Goal: Task Accomplishment & Management: Complete application form

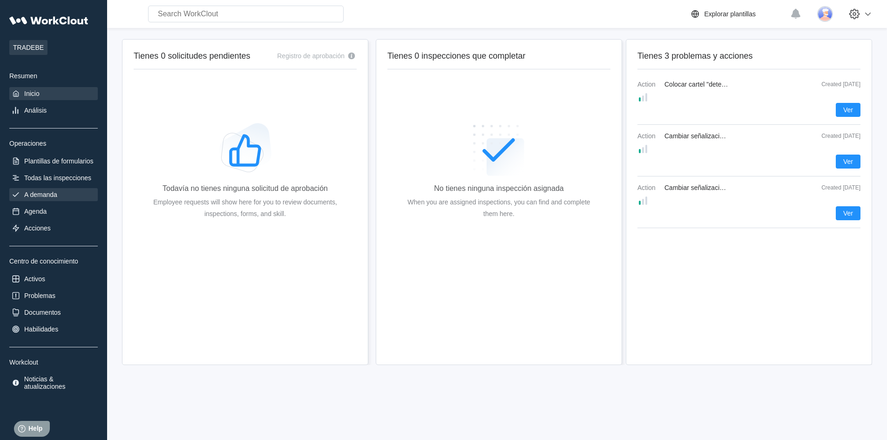
click at [41, 191] on div "A demanda" at bounding box center [40, 194] width 33 height 7
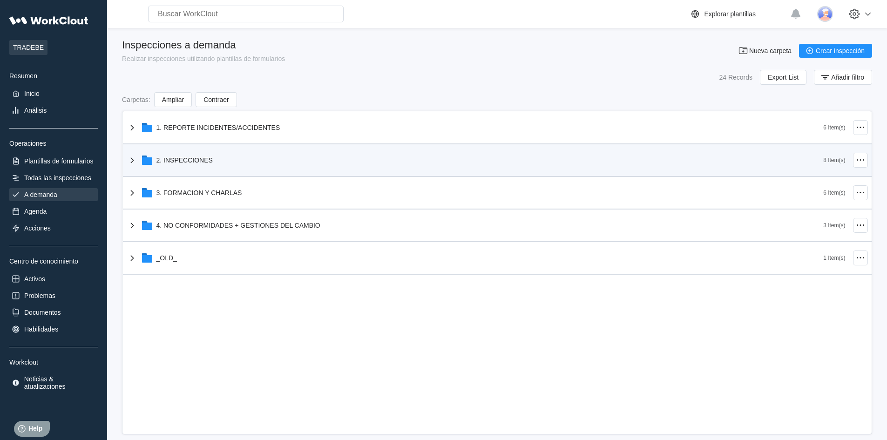
click at [774, 157] on div "2. INSPECCIONES" at bounding box center [475, 160] width 697 height 24
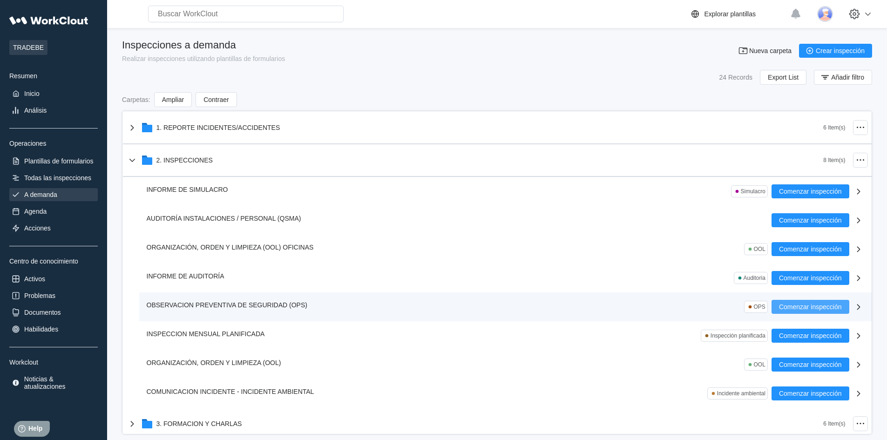
click at [790, 308] on span "Comenzar inspección" at bounding box center [810, 307] width 63 height 7
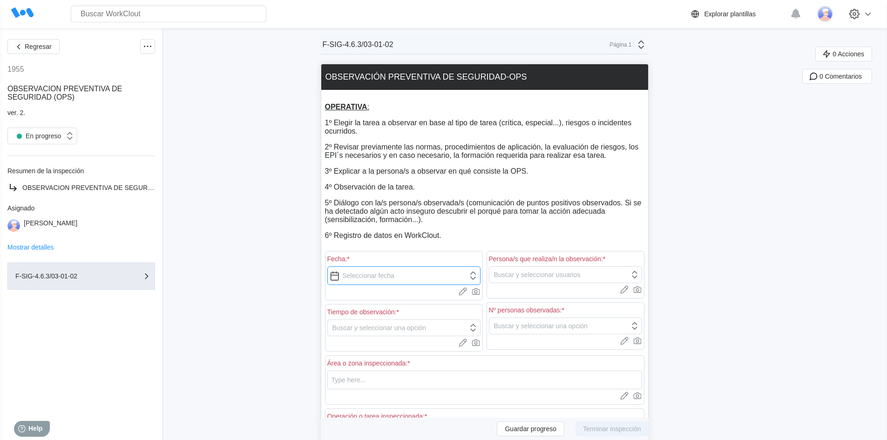
click at [339, 276] on input "text" at bounding box center [403, 275] width 153 height 19
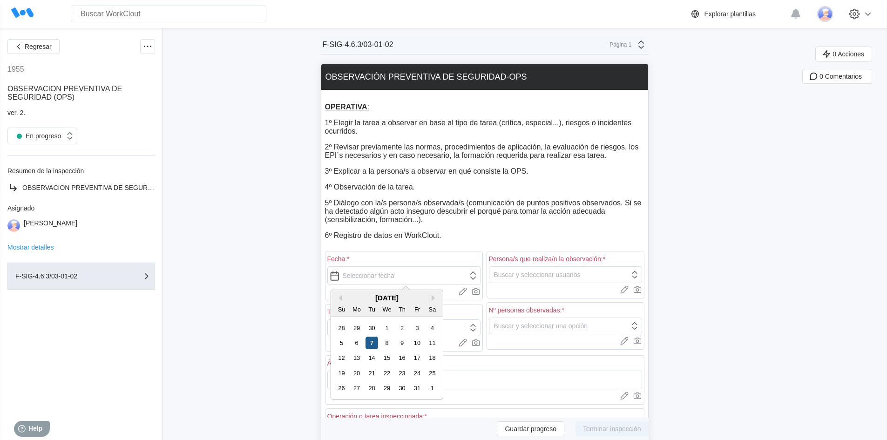
click at [372, 343] on div "7" at bounding box center [371, 343] width 13 height 13
type input "[DATE]"
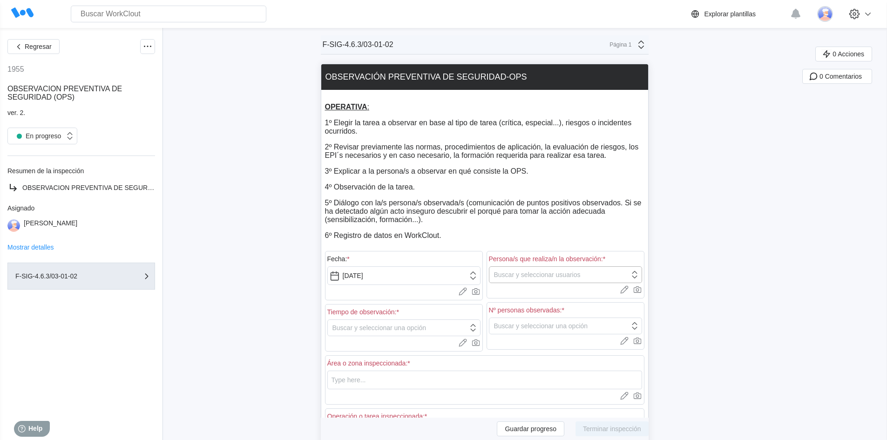
click at [637, 278] on icon at bounding box center [634, 274] width 5 height 7
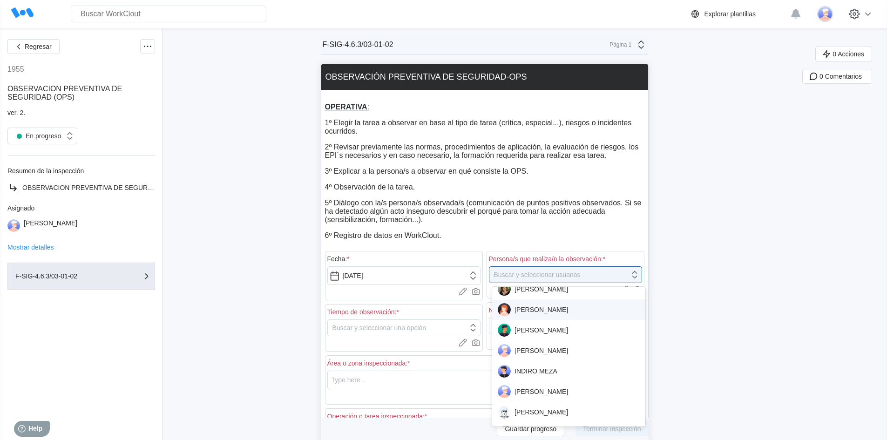
scroll to position [559, 0]
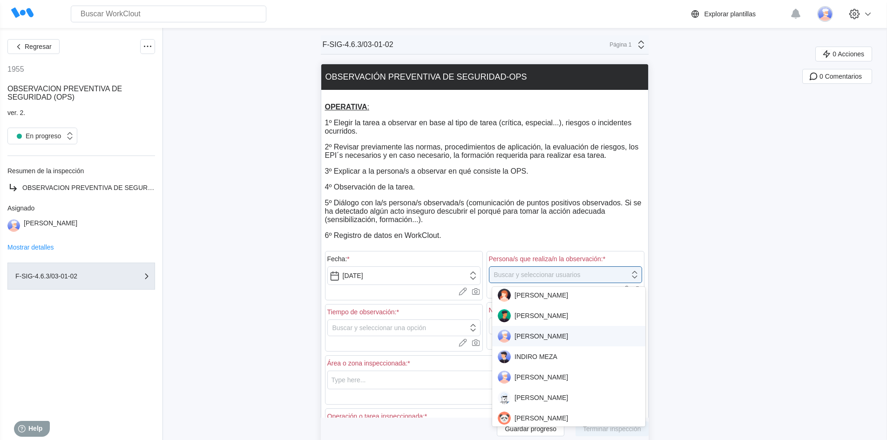
click at [541, 337] on div "[PERSON_NAME]" at bounding box center [569, 336] width 142 height 13
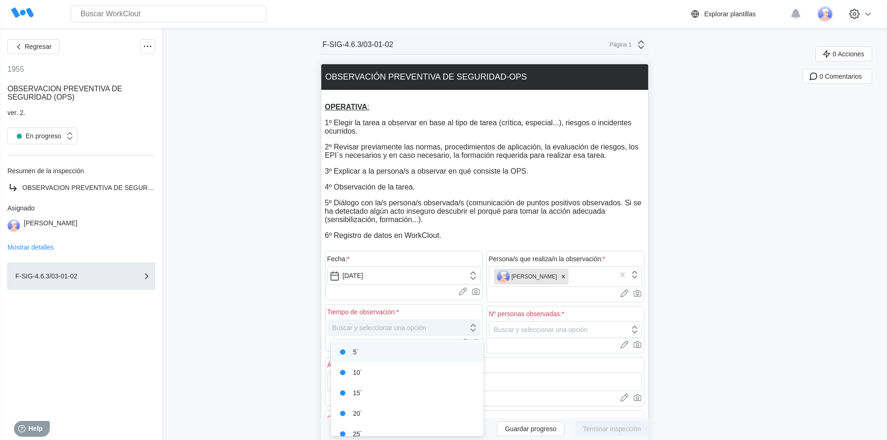
click at [475, 328] on icon at bounding box center [473, 328] width 10 height 10
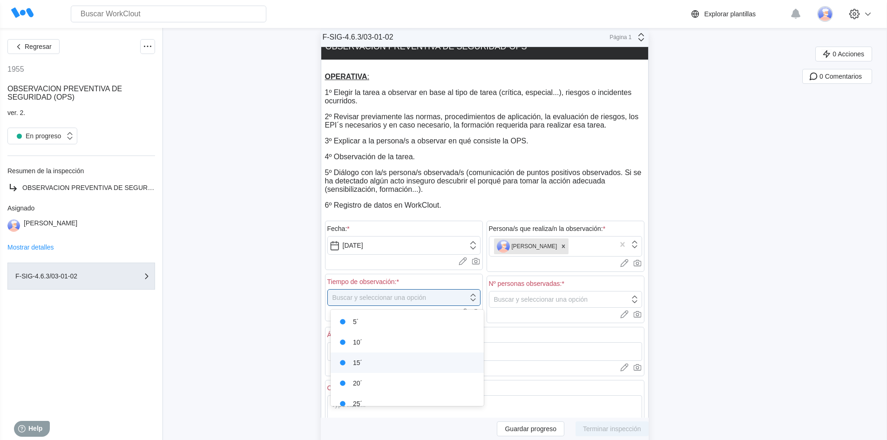
scroll to position [30, 0]
click at [364, 392] on div "+25´" at bounding box center [407, 393] width 142 height 13
click at [639, 299] on icon at bounding box center [634, 299] width 10 height 10
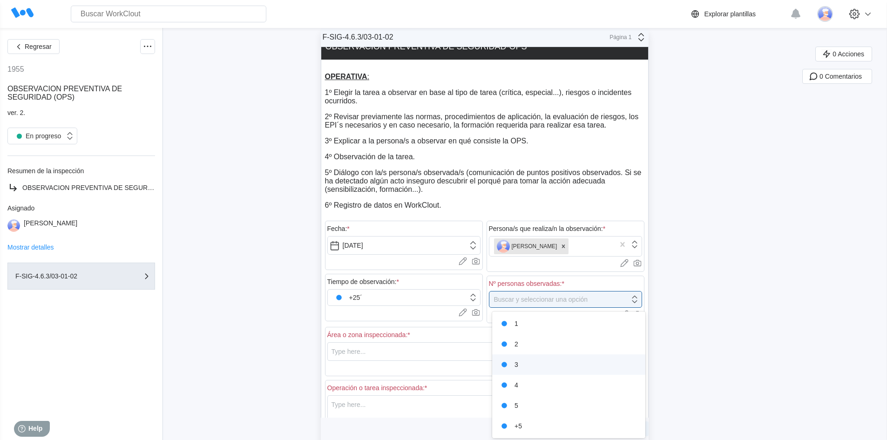
click at [527, 365] on div "3" at bounding box center [569, 364] width 142 height 13
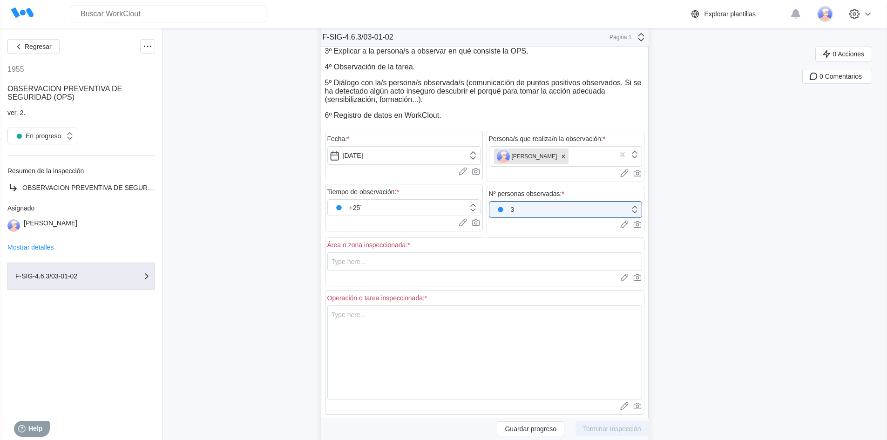
scroll to position [123, 0]
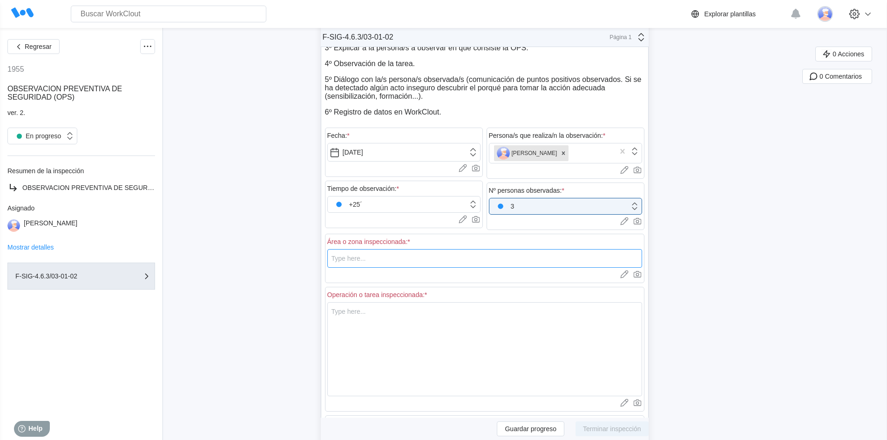
click at [375, 262] on input "text" at bounding box center [484, 258] width 315 height 19
type input "Cubeto T108"
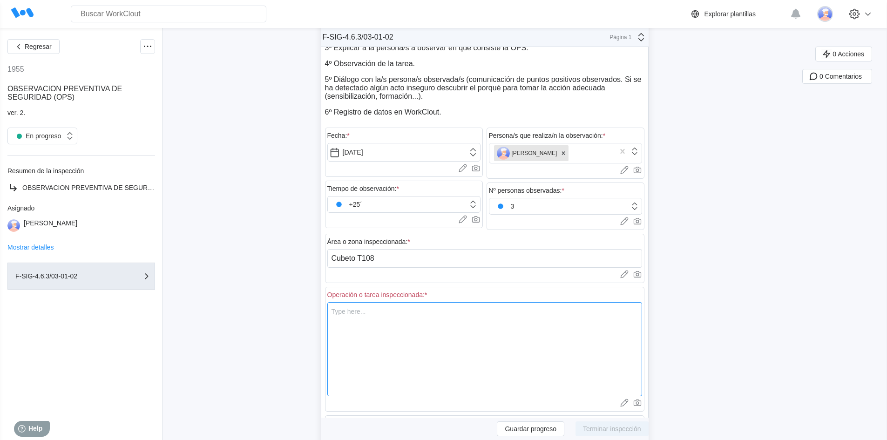
click at [358, 321] on textarea at bounding box center [484, 349] width 315 height 94
type textarea "T"
type textarea "x"
type textarea "Tr"
type textarea "x"
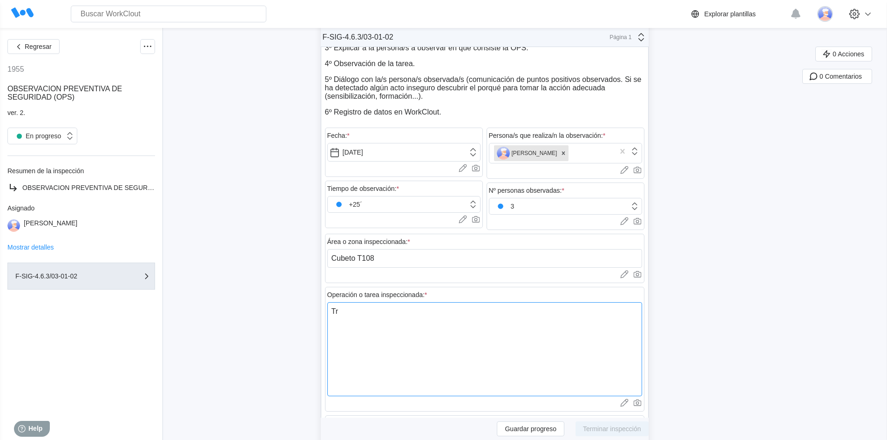
type textarea "Tra"
type textarea "x"
type textarea "Trab"
type textarea "x"
type textarea "Traba"
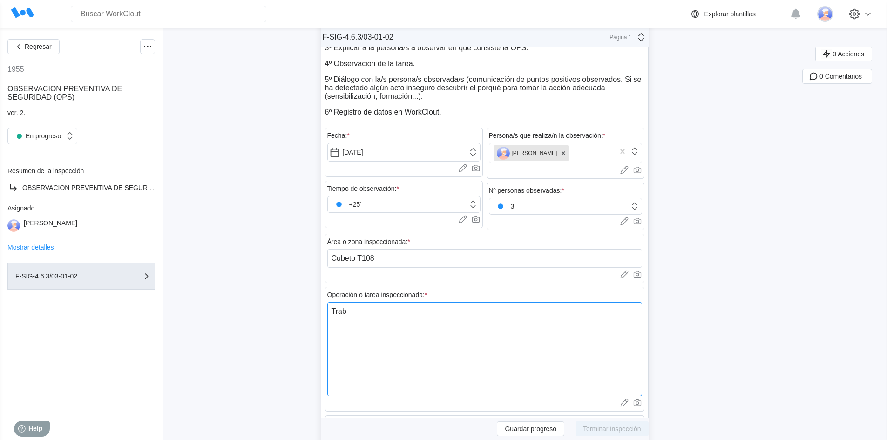
type textarea "x"
type textarea "Trabaj"
type textarea "x"
type textarea "Trabajo"
type textarea "x"
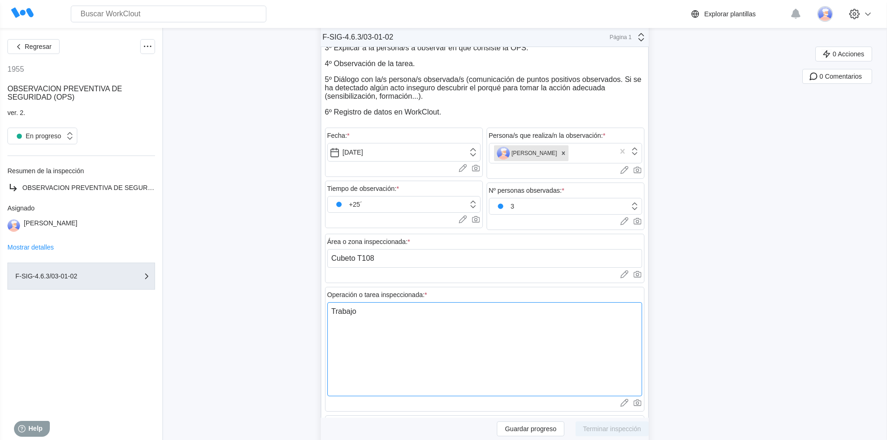
type textarea "Trabajos"
type textarea "x"
type textarea "Trabajos"
type textarea "x"
type textarea "Trabajos d"
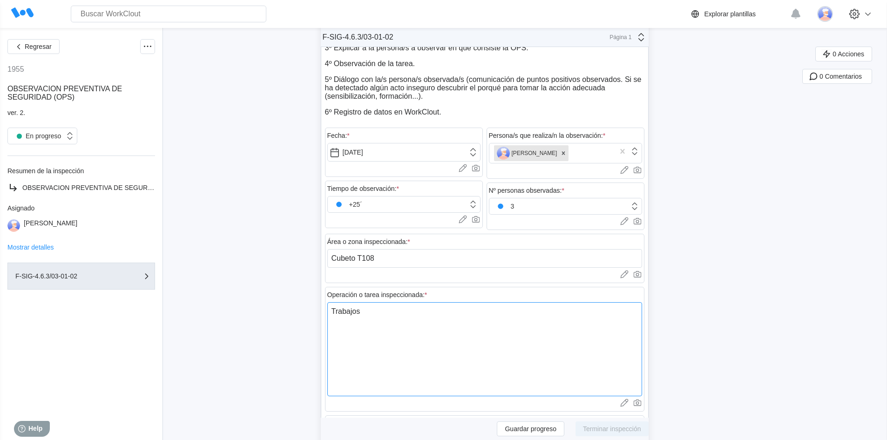
type textarea "x"
type textarea "Trabajos de"
type textarea "x"
type textarea "Trabajos de"
type textarea "x"
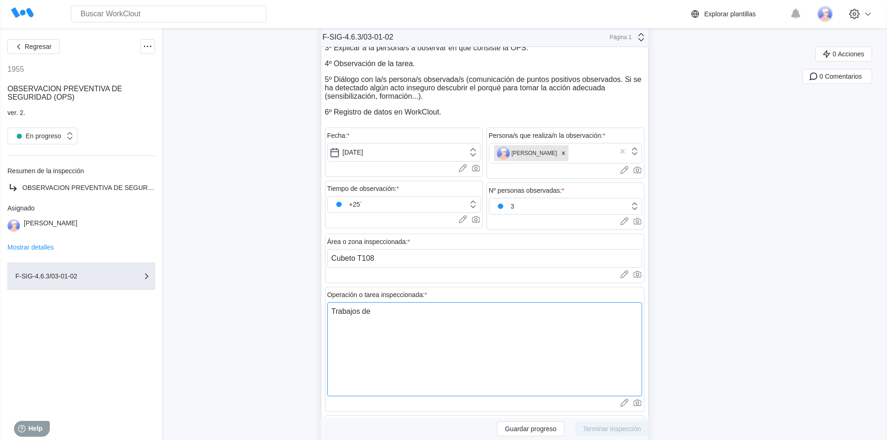
type textarea "Trabajos de s"
type textarea "x"
type textarea "Trabajos de so"
type textarea "x"
type textarea "Trabajos de sol"
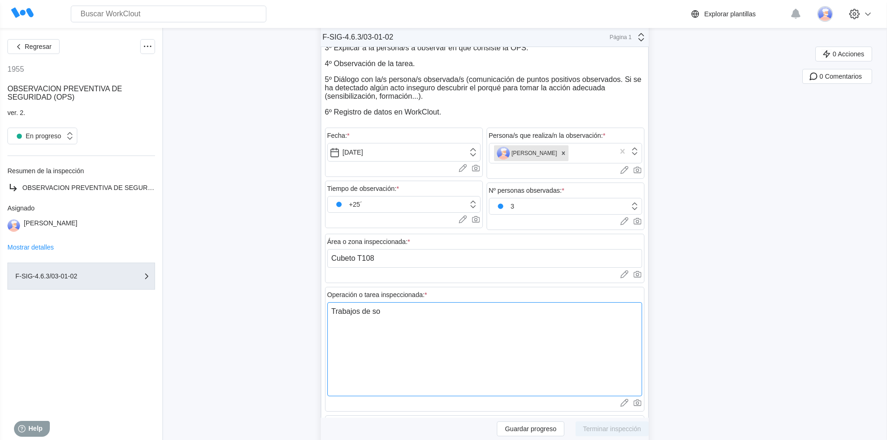
type textarea "x"
type textarea "Trabajos de sold"
type textarea "x"
type textarea "Trabajos [PERSON_NAME]"
type textarea "x"
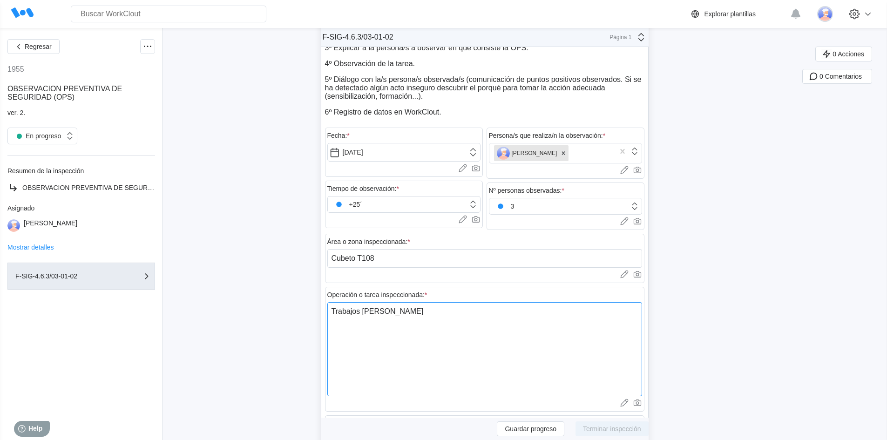
type textarea "Trabajos de soldad"
type textarea "x"
type textarea "Trabajos de soldadu"
type textarea "x"
type textarea "Trabajos de soldadur"
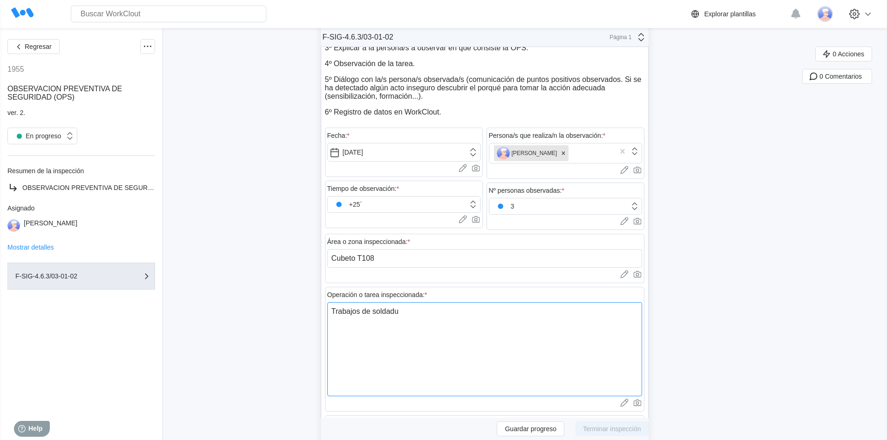
type textarea "x"
type textarea "Trabajos de soldadura"
type textarea "x"
type textarea "Trabajos de soldadura"
type textarea "x"
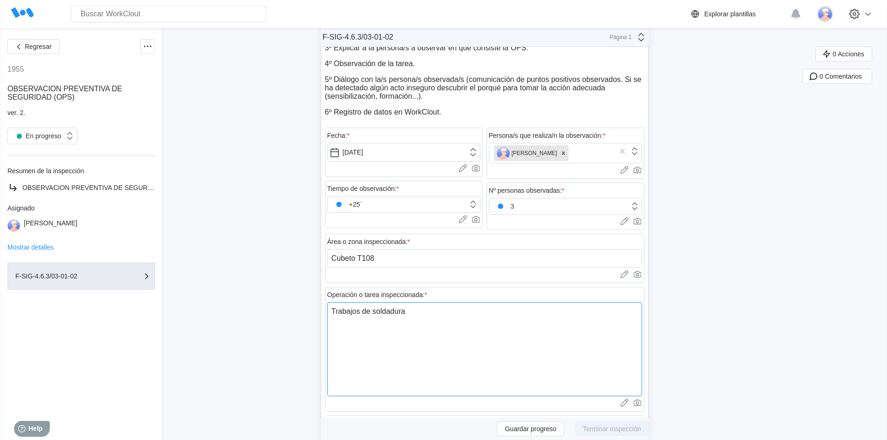
type textarea "Trabajos de soldadura e"
type textarea "x"
type textarea "Trabajos de soldadura en"
type textarea "x"
type textarea "Trabajos de soldadura en"
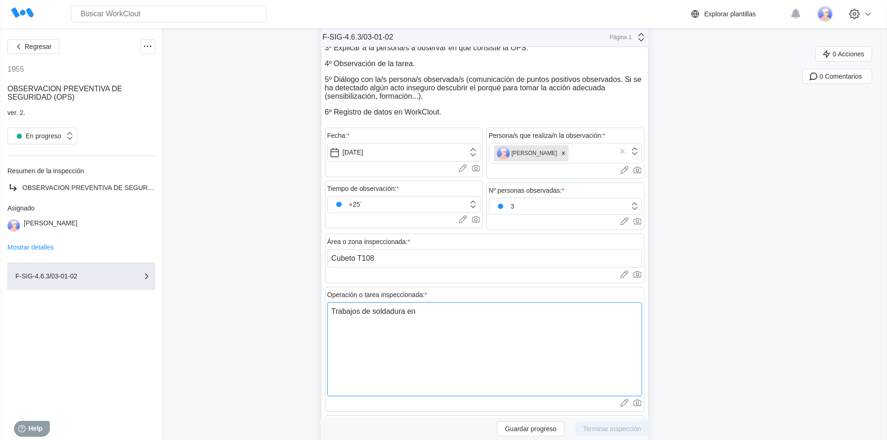
type textarea "x"
type textarea "Trabajos de soldadura en t"
type textarea "x"
type textarea "Trabajos de soldadura en tu"
type textarea "x"
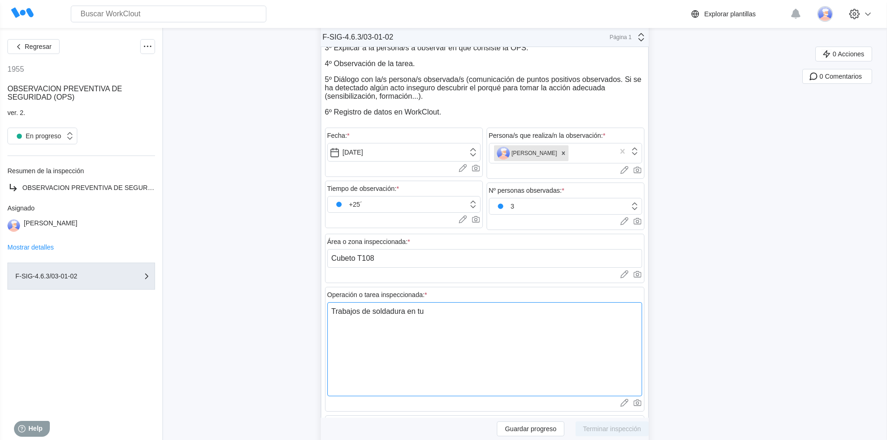
type textarea "Trabajos de soldadura en tub"
type textarea "x"
type textarea "Trabajos de soldadura en tube"
type textarea "x"
type textarea "Trabajos de soldadura en tuber"
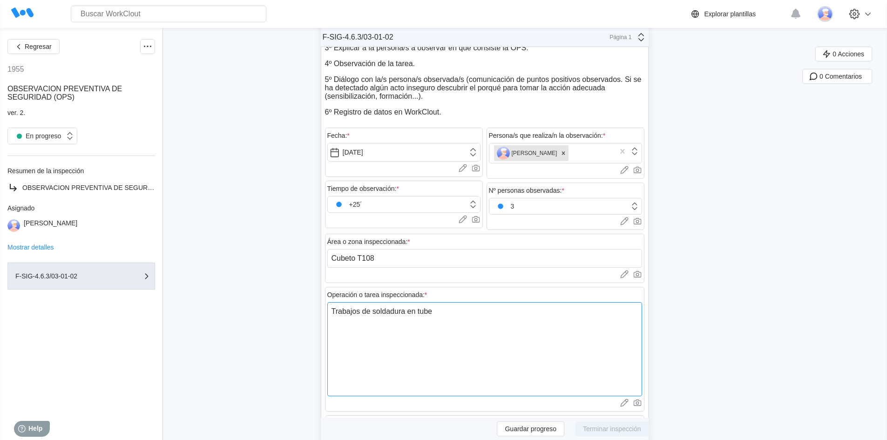
type textarea "x"
type textarea "Trabajos de soldadura en tuberi"
type textarea "x"
type textarea "Trabajos de soldadura en tuberia"
type textarea "x"
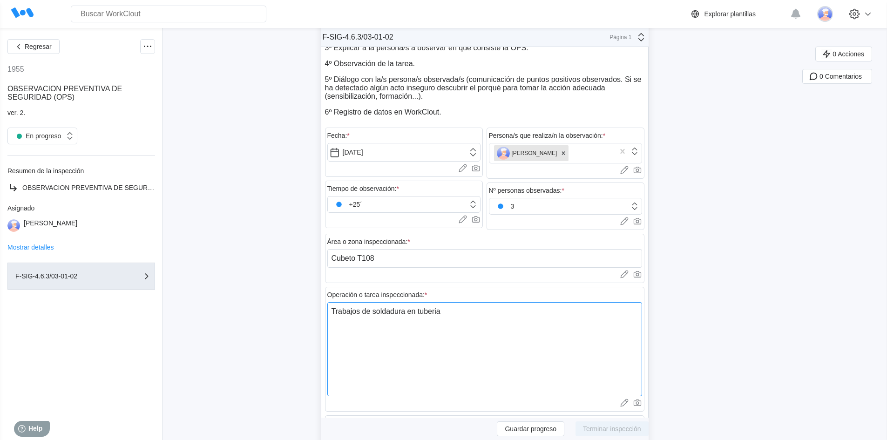
type textarea "Trabajos de soldadura en tuberia"
type textarea "x"
type textarea "Trabajos de soldadura en tuberia l"
type textarea "x"
type textarea "Trabajos de soldadura en tuberia li"
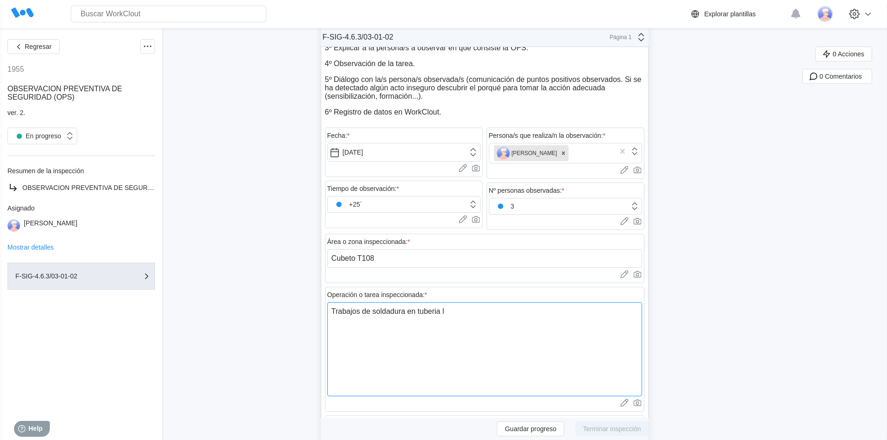
type textarea "x"
type textarea "Trabajos de soldadura en tuberia lin"
type textarea "x"
type textarea "Trabajos de soldadura en tuberia line"
type textarea "x"
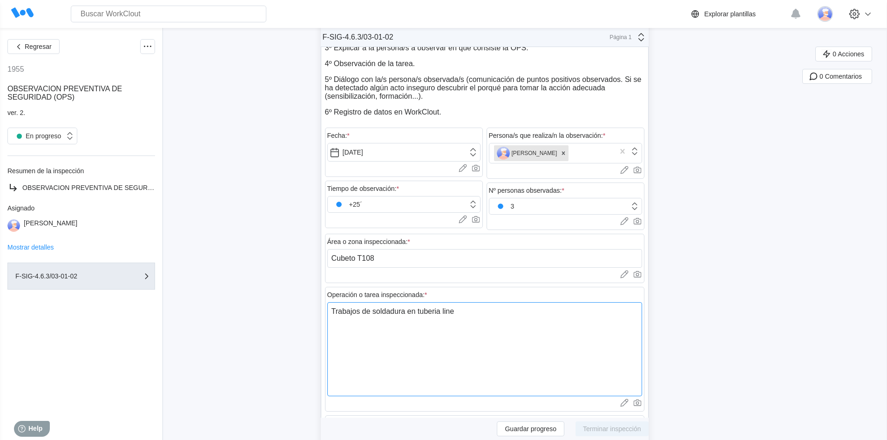
type textarea "Trabajos de soldadura en tuberia linea"
type textarea "x"
type textarea "Trabajos de soldadura en tuberia linea"
type textarea "x"
type textarea "Trabajos de soldadura en tuberia linea J"
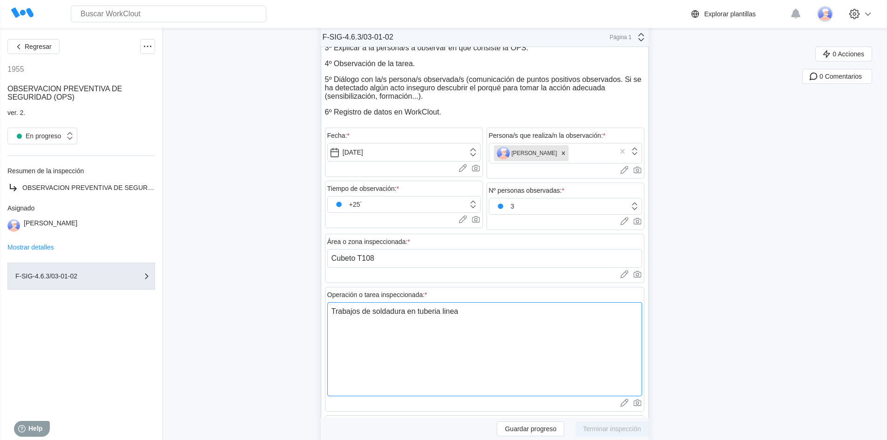
type textarea "x"
type textarea "Trabajos de soldadura en tuberia linea JE"
type textarea "x"
type textarea "Trabajos de soldadura en tuberia linea JET"
type textarea "x"
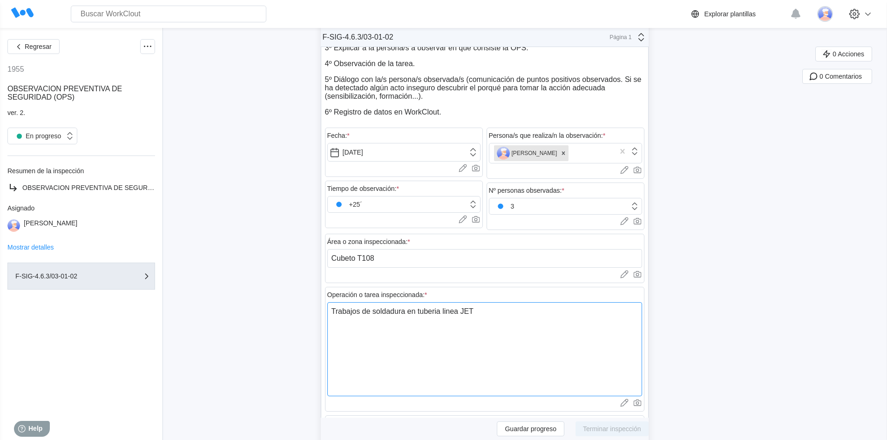
type textarea "Trabajos de soldadura en tuberia linea JET."
type textarea "x"
type textarea "Trabajos de soldadura en tubería linea JET."
type textarea "x"
drag, startPoint x: 454, startPoint y: 315, endPoint x: 497, endPoint y: 330, distance: 45.5
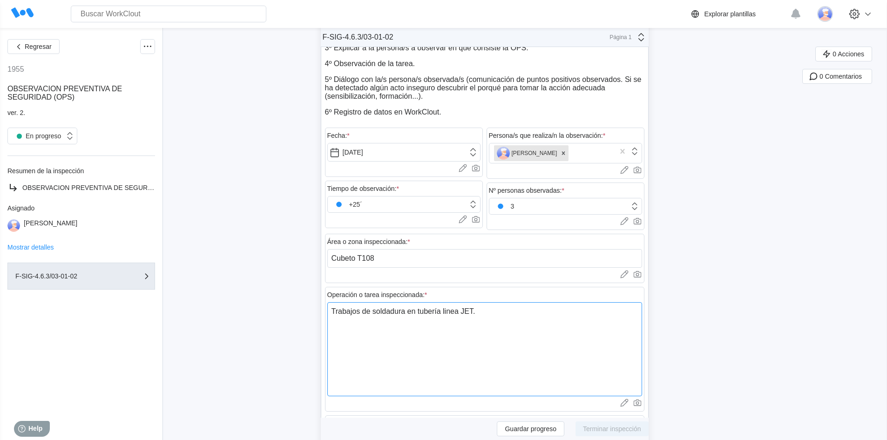
click at [497, 330] on textarea "Trabajos de soldadura en tubería linea JET." at bounding box center [484, 349] width 315 height 94
drag, startPoint x: 455, startPoint y: 314, endPoint x: 521, endPoint y: 331, distance: 68.5
click at [521, 331] on textarea "Trabajos de soldadura en tubería linea JET." at bounding box center [484, 349] width 315 height 94
click at [450, 312] on textarea "Trabajos de soldadura en tubería linea JET." at bounding box center [484, 349] width 315 height 94
type textarea "Trabajos de soldadura en tubería lnea JET."
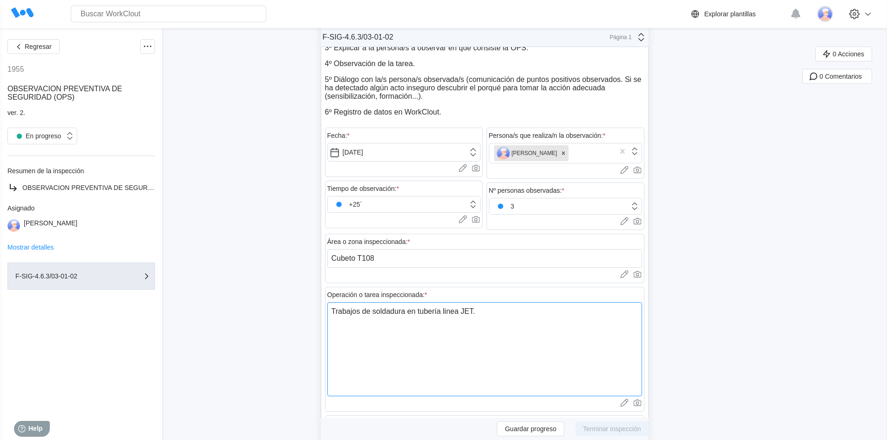
type textarea "x"
type textarea "Trabajos de soldadura en tubería lÍnea JET."
type textarea "x"
click at [509, 316] on textarea "Trabajos de soldadura en tubería lÍnea JET." at bounding box center [484, 349] width 315 height 94
click at [450, 312] on textarea "Trabajos de soldadura en tubería lÍnea JET." at bounding box center [484, 349] width 315 height 94
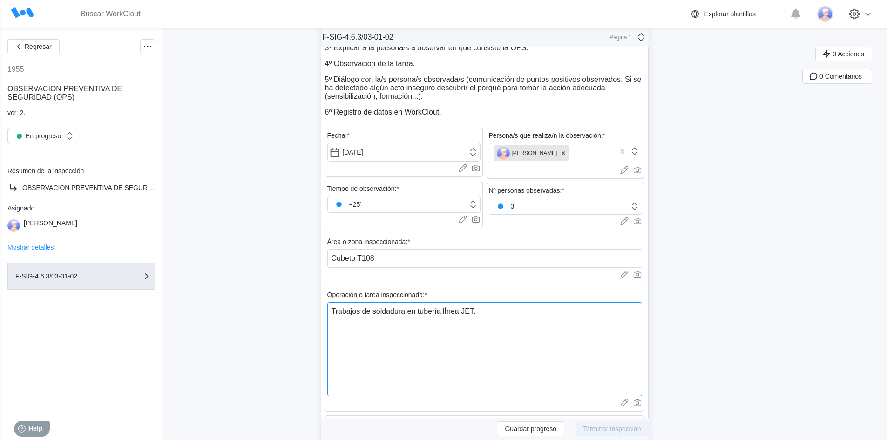
type textarea "Trabajos de soldadura en tubería lnea JET."
type textarea "x"
type textarea "Trabajos de soldadura en tubería línea JET."
type textarea "x"
click at [487, 317] on textarea "Trabajos de soldadura en tubería línea JET." at bounding box center [484, 349] width 315 height 94
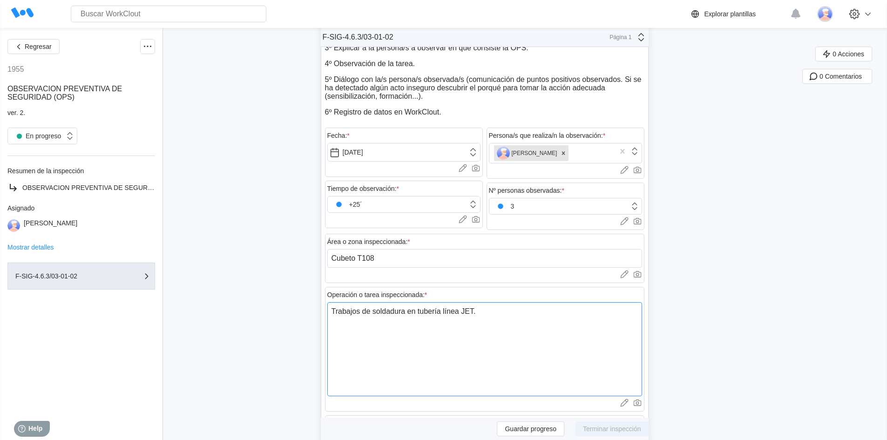
click at [462, 312] on textarea "Trabajos de soldadura en tubería línea JET." at bounding box center [484, 349] width 315 height 94
type textarea "Trabajos de soldadura en tubería línea JET."
type textarea "x"
type textarea "Trabajos de soldadura en tubería línea 1 JET."
type textarea "x"
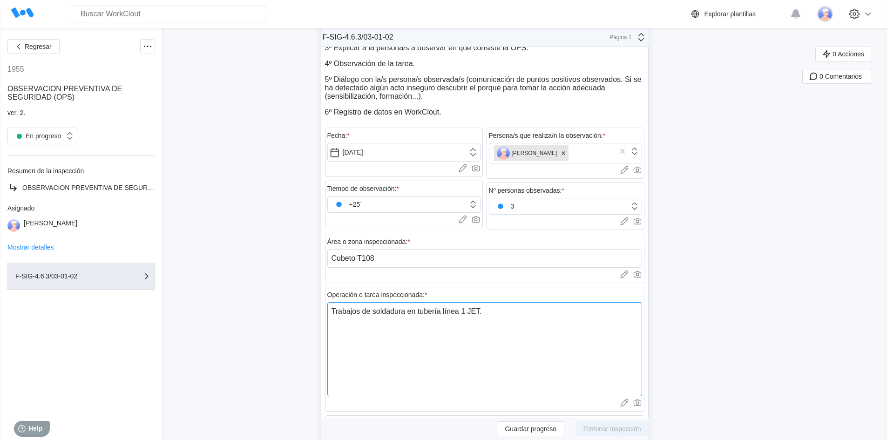
type textarea "Trabajos de soldadura en tubería línea 12 JET."
type textarea "x"
type textarea "Trabajos de soldadura en tubería línea 120 JET."
type textarea "x"
type textarea "Trabajos de soldadura en tubería línea 1206 JET."
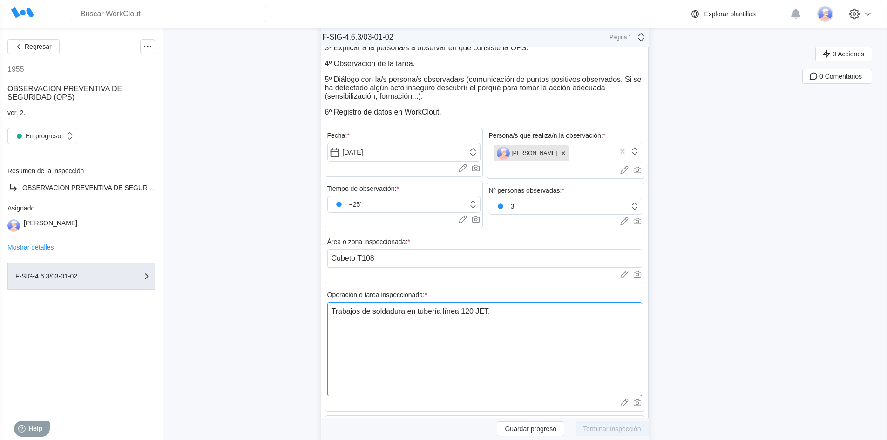
type textarea "x"
click at [444, 312] on textarea "Trabajos de soldadura en tubería línea 1206 JET." at bounding box center [484, 349] width 315 height 94
click at [421, 313] on textarea "Trabajos de soldadura en tubería línea 1206 JET." at bounding box center [484, 349] width 315 height 94
type textarea "Trabajos de soldadura en atubería línea 1206 JET."
type textarea "x"
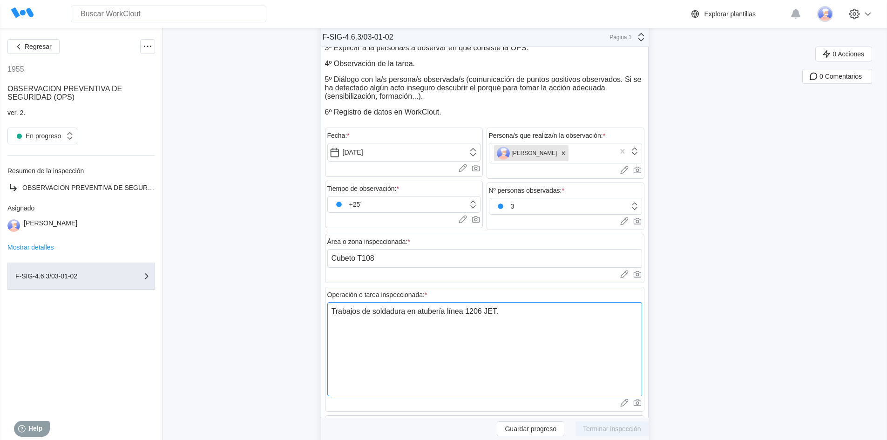
type textarea "Trabajos de soldadura en amtubería línea 1206 JET."
type textarea "x"
type textarea "Trabajos de soldadura en amptubería línea 1206 JET."
type textarea "x"
type textarea "Trabajos de soldadura en ampltubería línea 1206 JET."
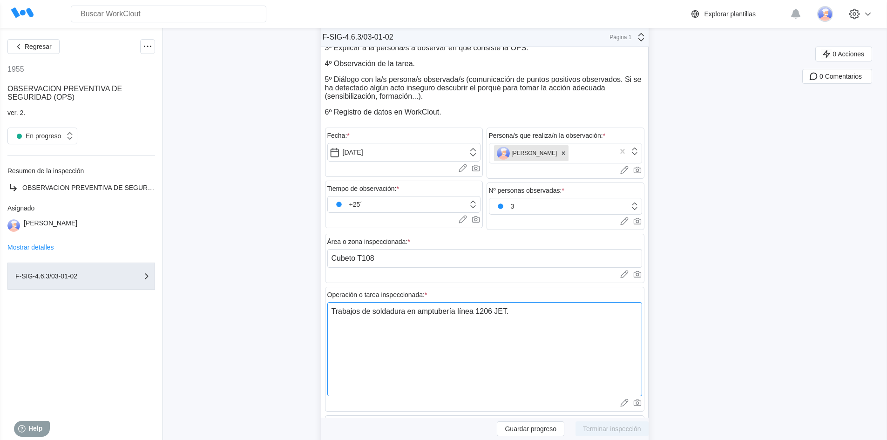
type textarea "x"
type textarea "Trabajos de soldadura en amplitubería línea 1206 JET."
type textarea "x"
type textarea "Trabajos de soldadura en ampliatubería línea 1206 JET."
type textarea "x"
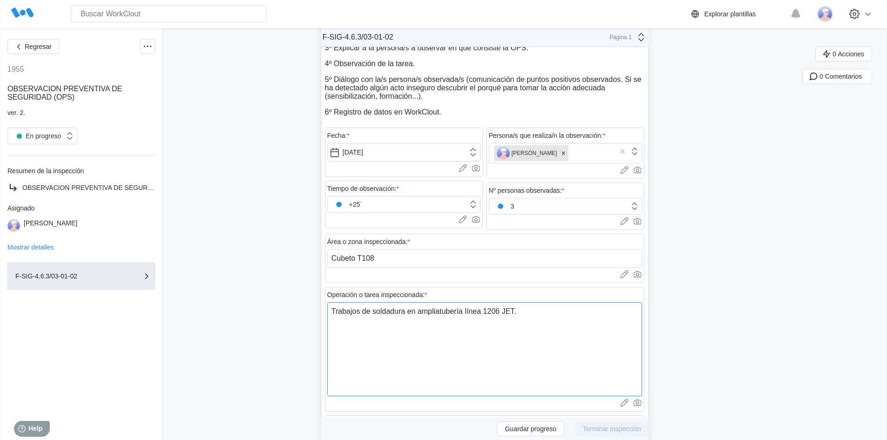
type textarea "Trabajos de soldadura en ampliactubería línea 1206 JET."
type textarea "x"
type textarea "Trabajos de soldadura en ampliacitubería línea 1206 JET."
type textarea "x"
type textarea "Trabajos de soldadura en ampliaciotubería línea 1206 JET."
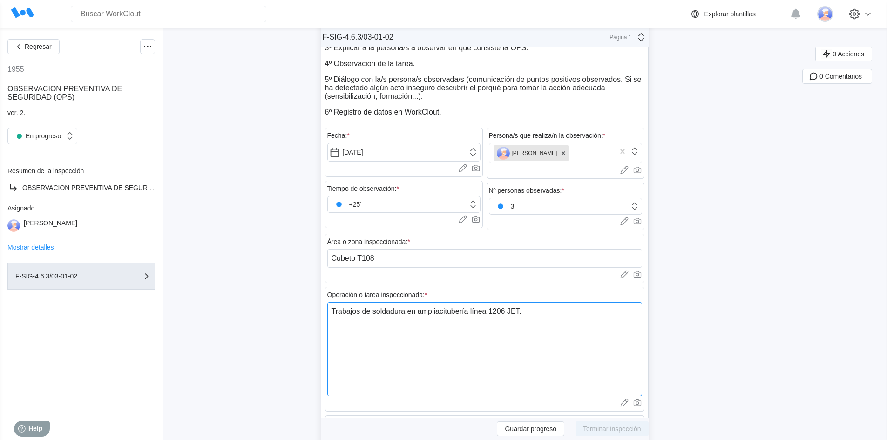
type textarea "x"
type textarea "Trabajos de soldadura en ampliaciontubería línea 1206 JET."
type textarea "x"
type textarea "Trabajos de soldadura en ampliacion tubería línea 1206 JET."
type textarea "x"
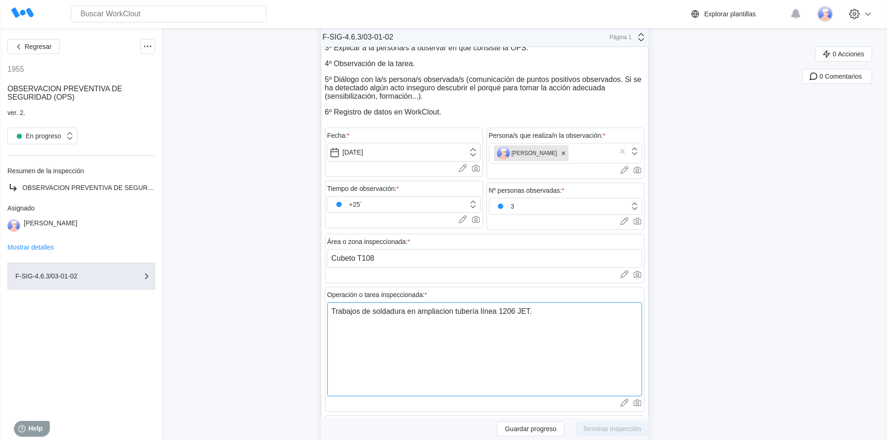
type textarea "Trabajos de soldadura en ampliación tubería línea 1206 JET."
type textarea "x"
click at [482, 312] on textarea "Trabajos de soldadura en ampliación tubería línea 1206 JET." at bounding box center [484, 349] width 315 height 94
type textarea "Trabajos de soldadura en ampliación tuberí línea 1206 JET."
type textarea "x"
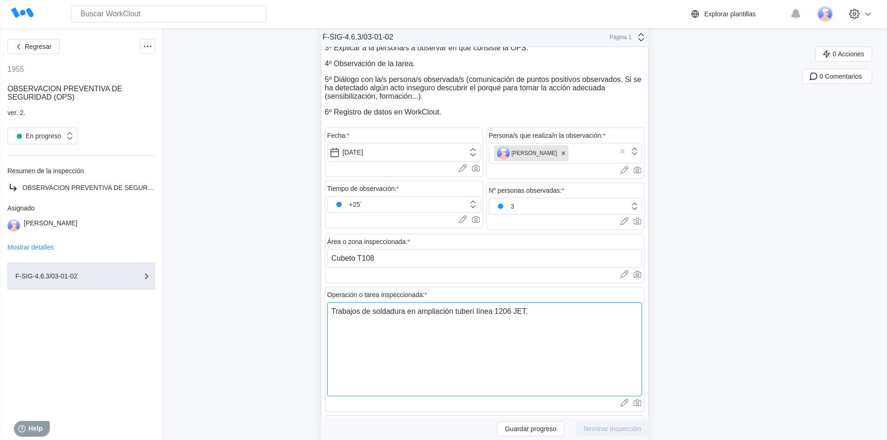
type textarea "Trabajos de soldadura en ampliación tuber línea 1206 JET."
type textarea "x"
type textarea "Trabajos de soldadura en ampliación tube línea 1206 JET."
type textarea "x"
type textarea "Trabajos de soldadura en ampliación tub línea 1206 JET."
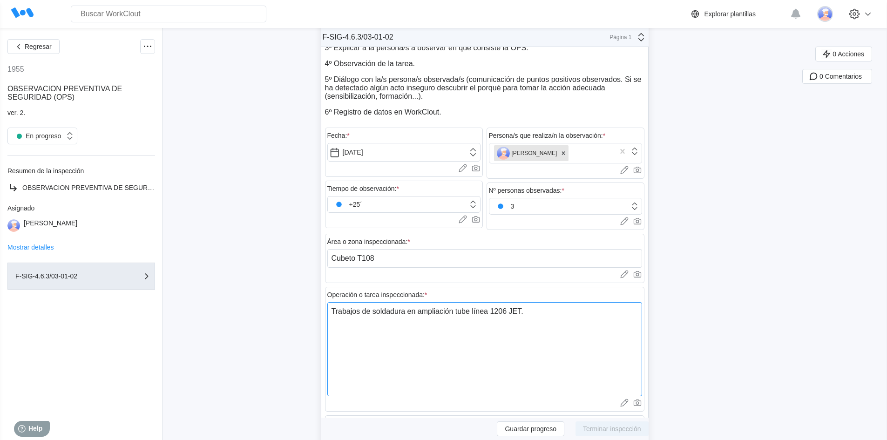
type textarea "x"
type textarea "Trabajos de soldadura en ampliación tu línea 1206 JET."
type textarea "x"
type textarea "Trabajos de soldadura en ampliación t línea 1206 JET."
type textarea "x"
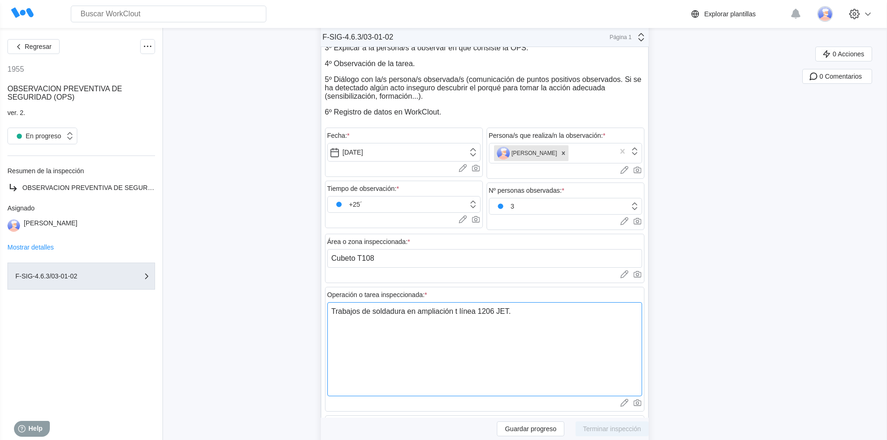
type textarea "Trabajos de soldadura en ampliación línea 1206 JET."
type textarea "x"
type textarea "Trabajos de soldadura en ampliación línea 1206 JET."
type textarea "x"
click at [520, 313] on textarea "Trabajos de soldadura en ampliación línea 1206 JET." at bounding box center [484, 349] width 315 height 94
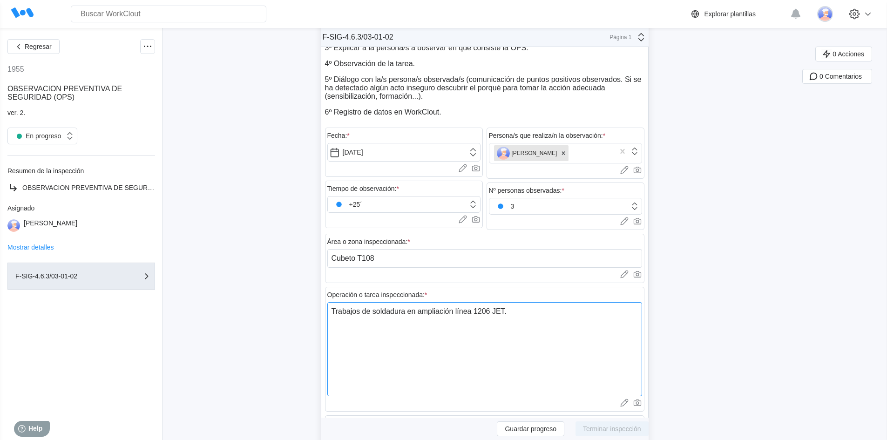
type textarea "Trabajos de soldadura en ampliación línea 1206 JET"
type textarea "x"
type textarea "Trabajos de soldadura en ampliación línea 1206 JE"
type textarea "x"
type textarea "Trabajos de soldadura en ampliación línea 1206 J"
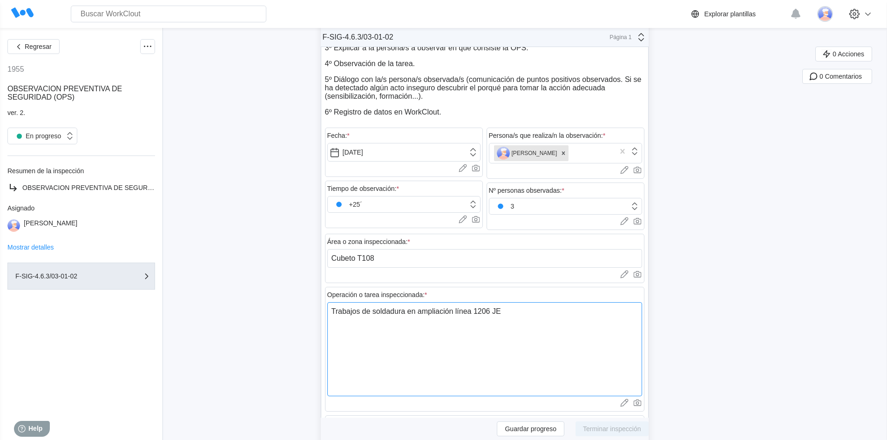
type textarea "x"
type textarea "Trabajos de soldadura en ampliación línea 1206"
type textarea "x"
type textarea "Trabajos de soldadura en ampliación línea 1206"
type textarea "x"
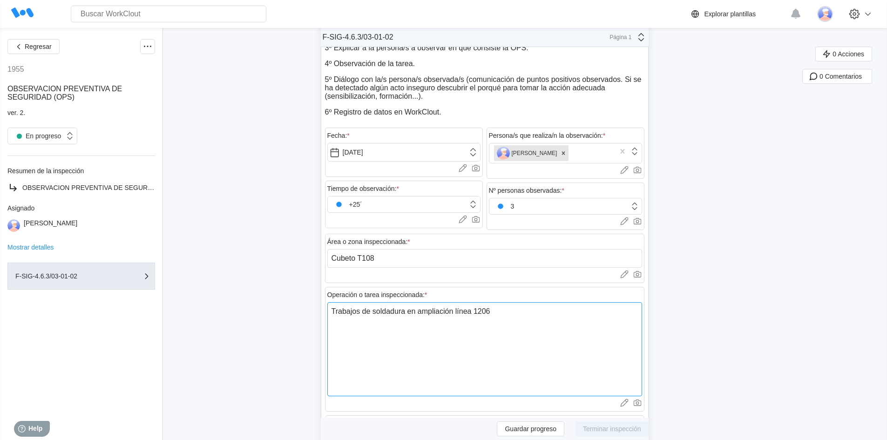
type textarea "Trabajos de soldadura en ampliación línea 1206."
type textarea "x"
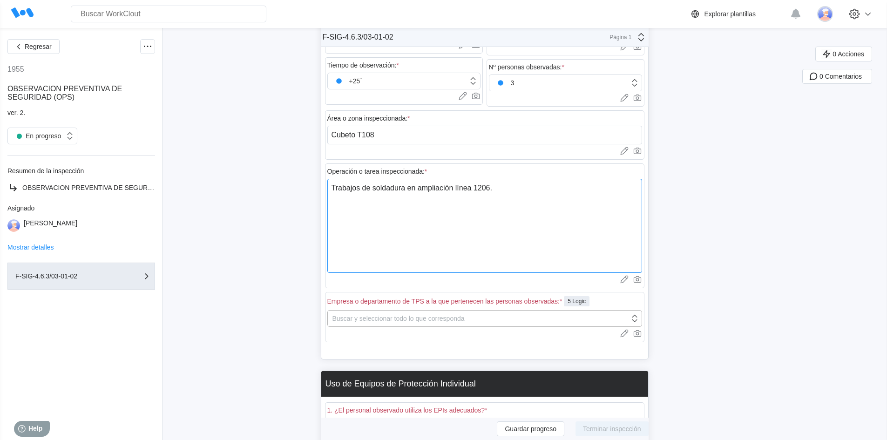
scroll to position [263, 0]
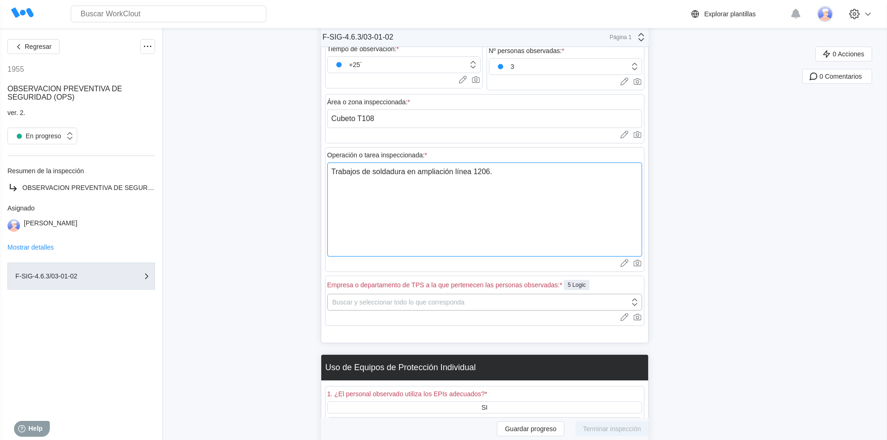
type textarea "Trabajos de soldadura en ampliación línea 1206."
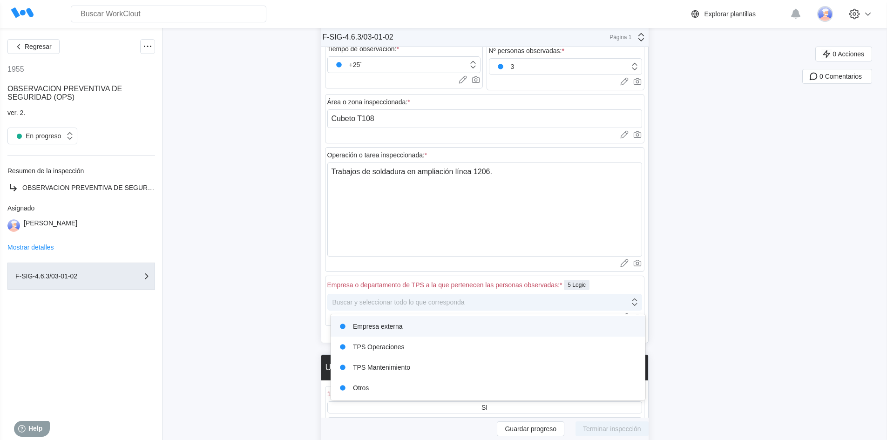
click at [638, 304] on icon at bounding box center [634, 302] width 10 height 10
click at [393, 329] on div "Empresa externa" at bounding box center [488, 326] width 304 height 13
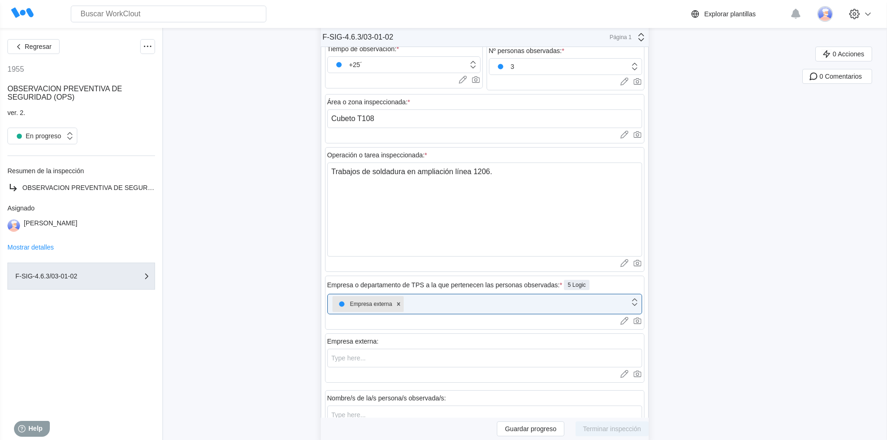
scroll to position [310, 0]
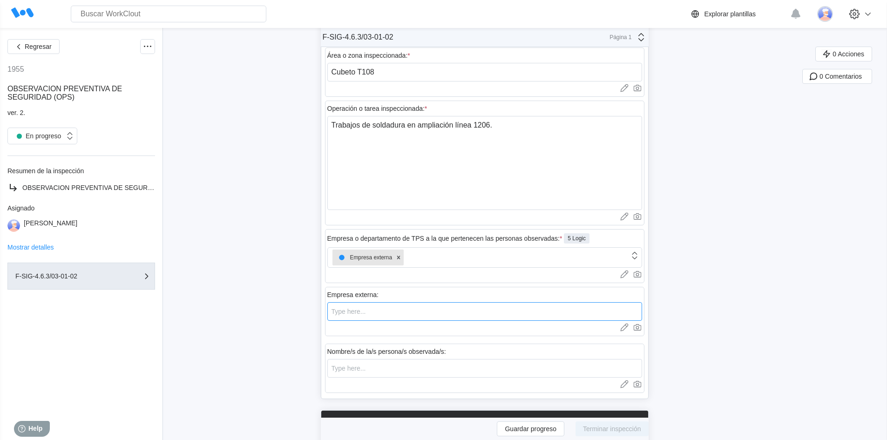
click at [374, 315] on input "text" at bounding box center [484, 311] width 315 height 19
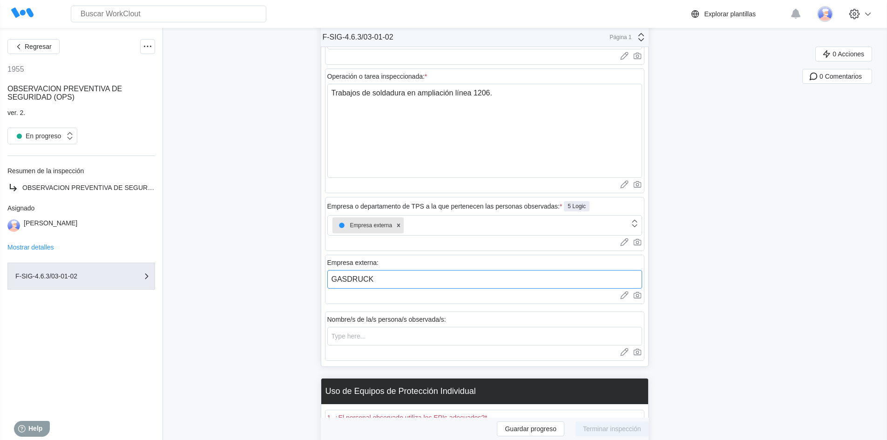
scroll to position [356, 0]
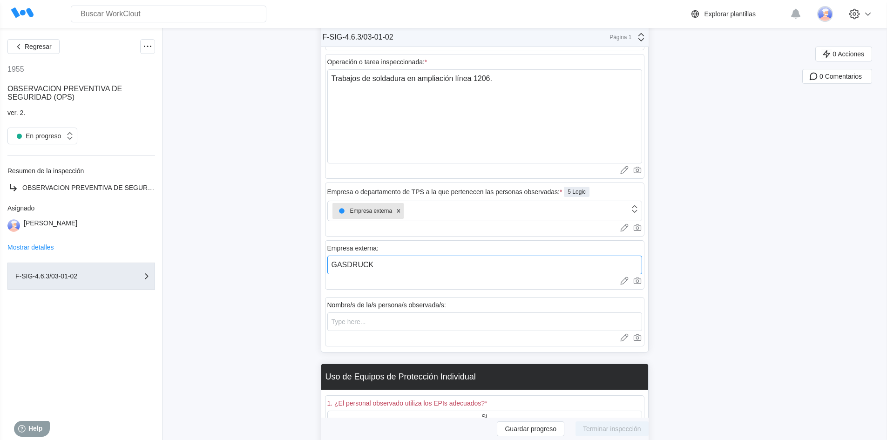
type input "GASDRUCK"
click at [368, 323] on input "text" at bounding box center [484, 321] width 315 height 19
click at [395, 321] on input "[PERSON_NAME]," at bounding box center [484, 321] width 315 height 19
click at [380, 322] on input "[PERSON_NAME] y R. Redova." at bounding box center [484, 321] width 315 height 19
click at [490, 322] on input "[PERSON_NAME] y R. Redova." at bounding box center [484, 321] width 315 height 19
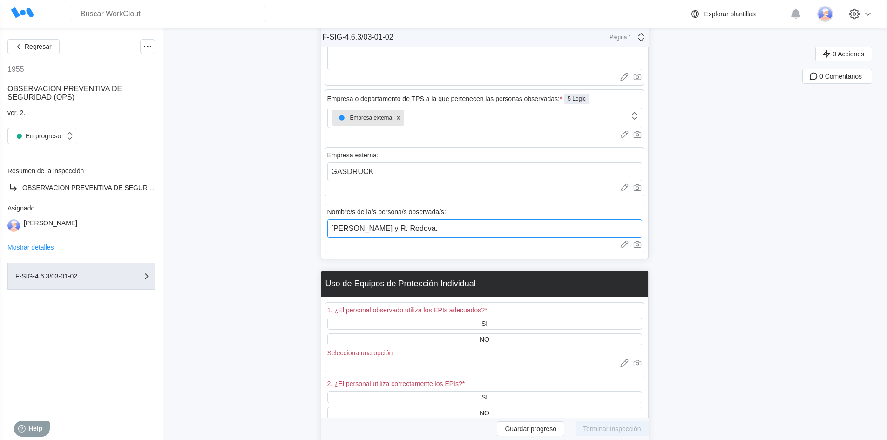
scroll to position [496, 0]
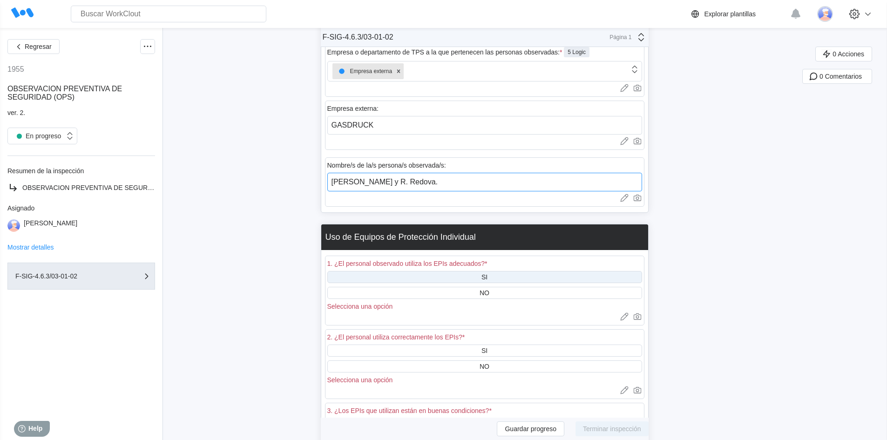
type input "[PERSON_NAME] y R. Redova."
click at [486, 279] on div "SI" at bounding box center [484, 276] width 6 height 7
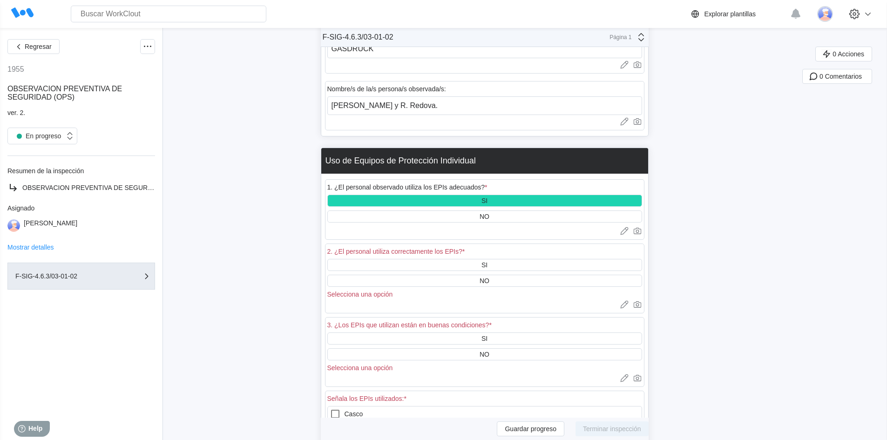
scroll to position [589, 0]
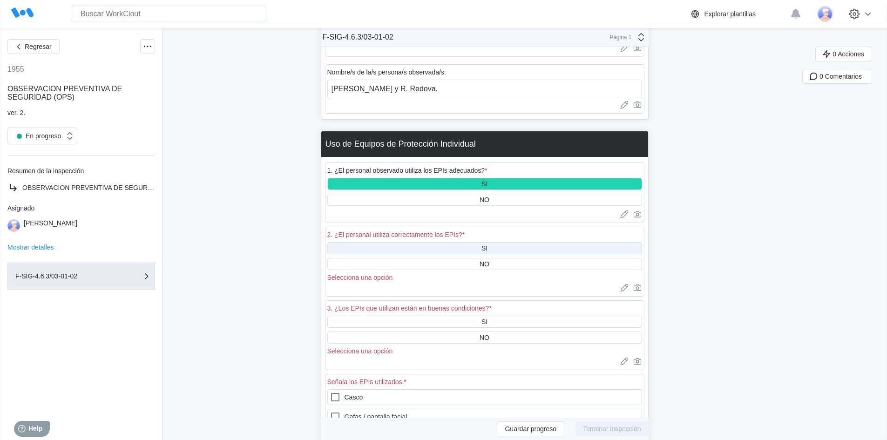
click at [487, 248] on div "SI" at bounding box center [484, 247] width 6 height 7
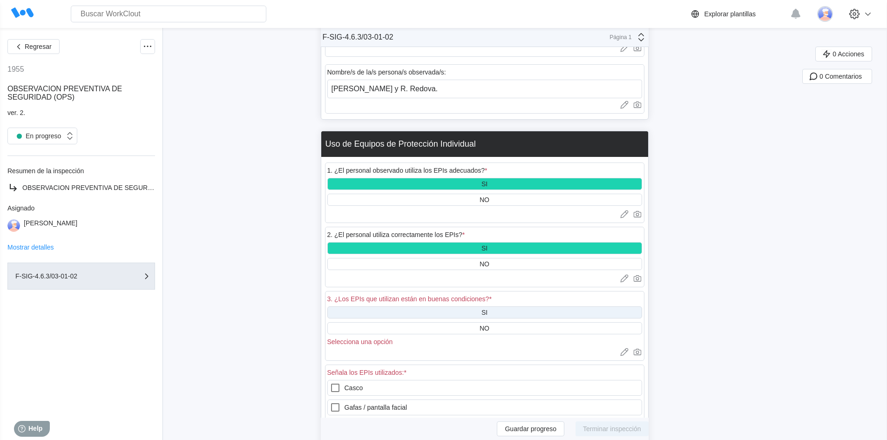
scroll to position [636, 0]
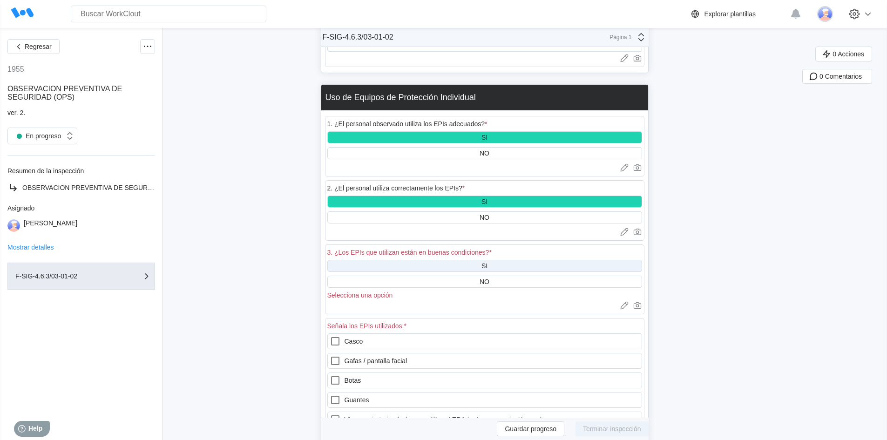
click at [487, 267] on div "SI" at bounding box center [484, 265] width 6 height 7
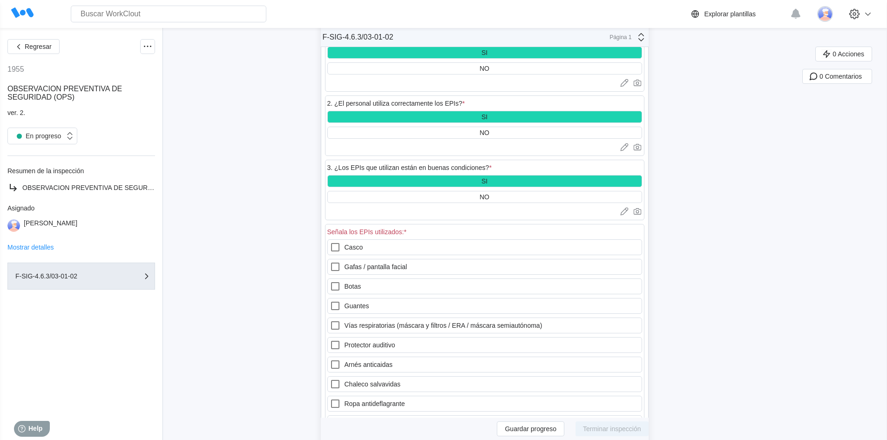
scroll to position [729, 0]
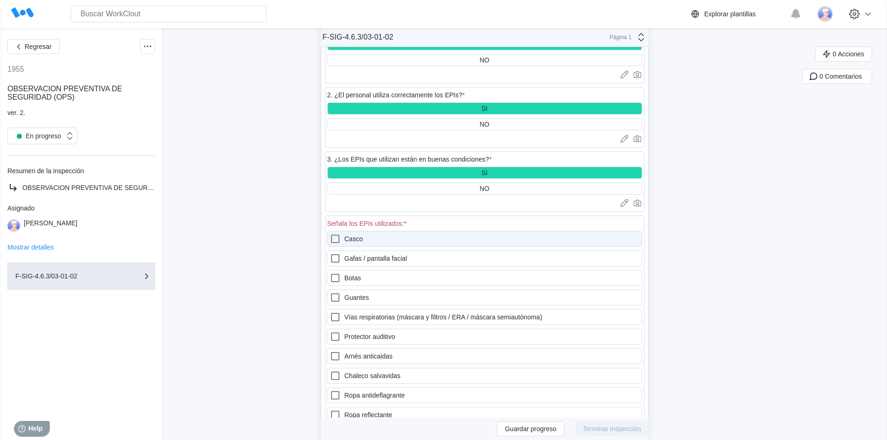
click at [338, 241] on icon at bounding box center [335, 238] width 11 height 11
click at [330, 234] on input "Casco" at bounding box center [330, 233] width 0 height 0
checkbox input "true"
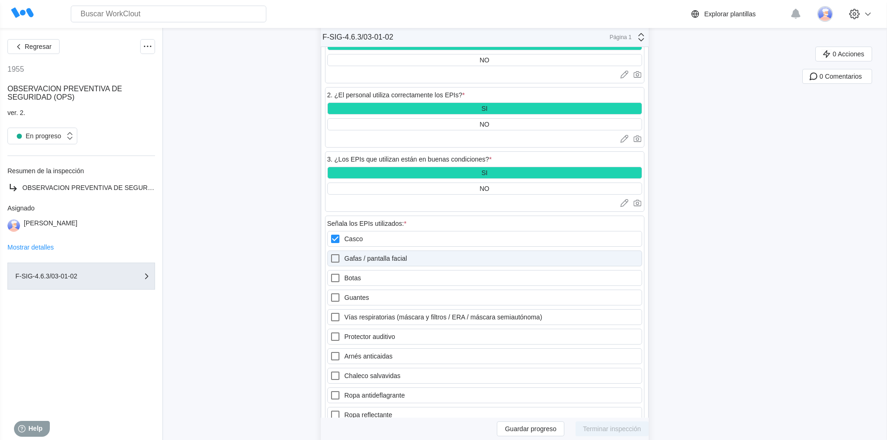
click at [340, 259] on icon at bounding box center [335, 258] width 11 height 11
click at [330, 253] on facial "Gafas / pantalla facial" at bounding box center [330, 253] width 0 height 0
checkbox facial "true"
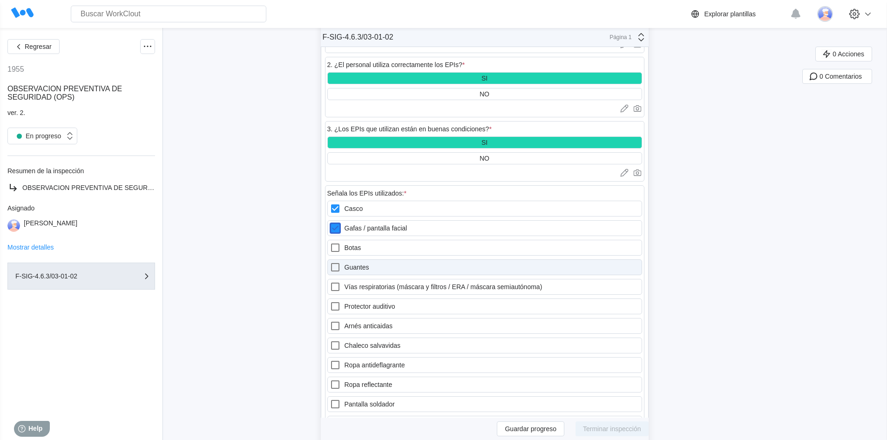
scroll to position [775, 0]
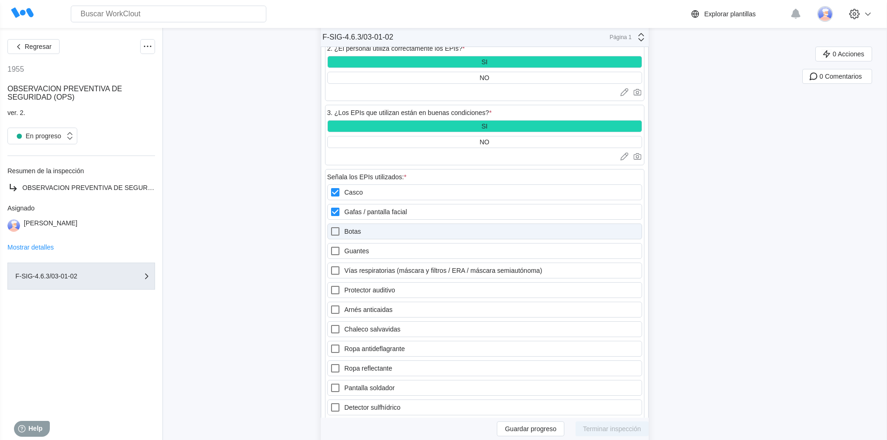
click at [339, 232] on icon at bounding box center [335, 231] width 11 height 11
click at [330, 226] on input "Botas" at bounding box center [330, 226] width 0 height 0
checkbox input "true"
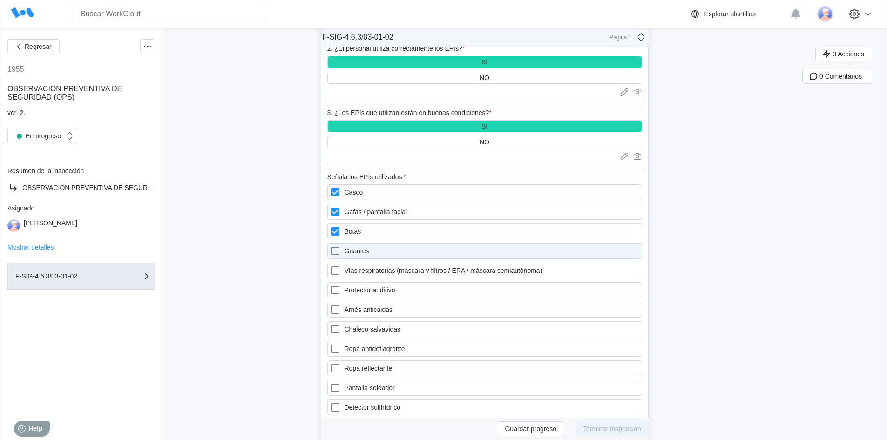
click at [338, 252] on icon at bounding box center [335, 250] width 11 height 11
click at [330, 246] on input "Guantes" at bounding box center [330, 245] width 0 height 0
checkbox input "true"
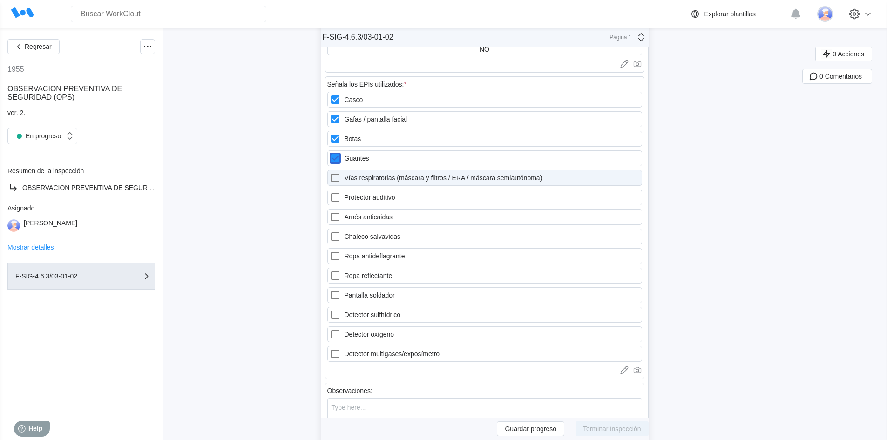
scroll to position [868, 0]
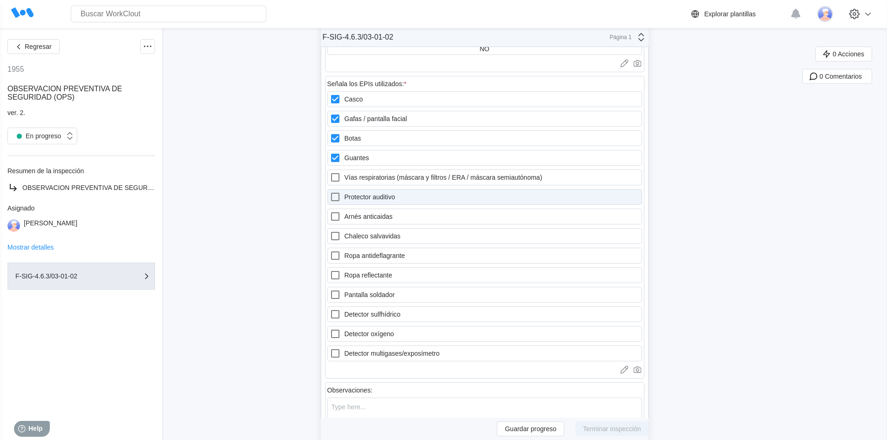
click at [338, 199] on icon at bounding box center [335, 196] width 11 height 11
click at [330, 192] on auditivo "Protector auditivo" at bounding box center [330, 191] width 0 height 0
checkbox auditivo "true"
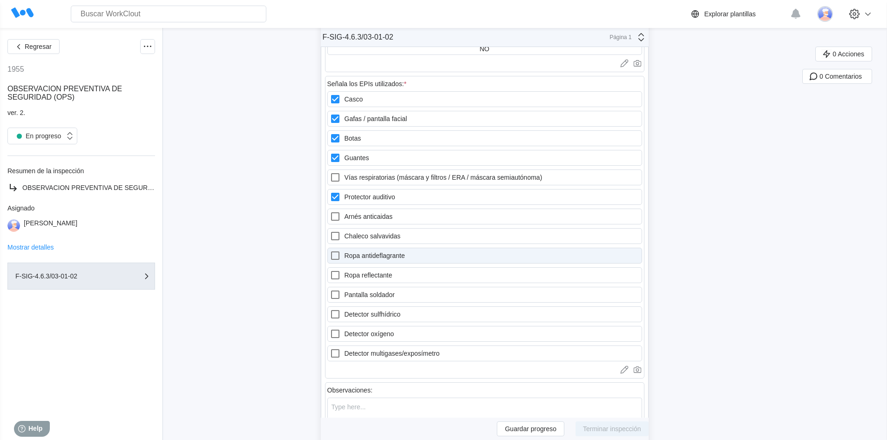
click at [340, 256] on icon at bounding box center [335, 255] width 11 height 11
click at [330, 250] on antideflagrante "Ropa antideflagrante" at bounding box center [330, 250] width 0 height 0
checkbox antideflagrante "true"
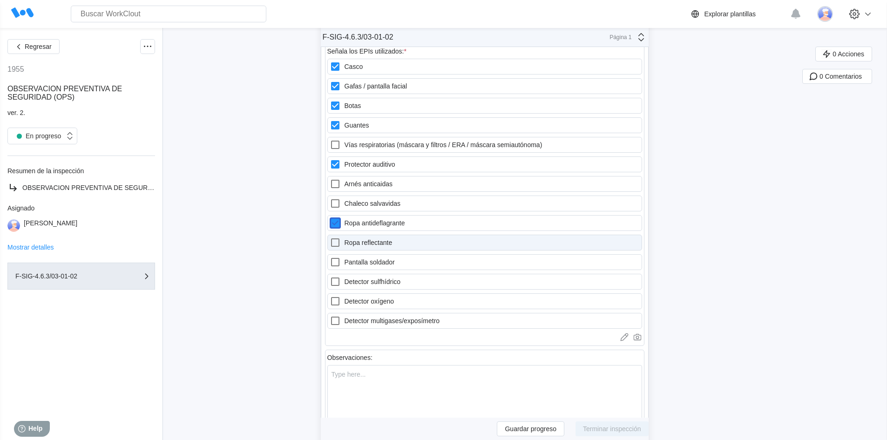
scroll to position [915, 0]
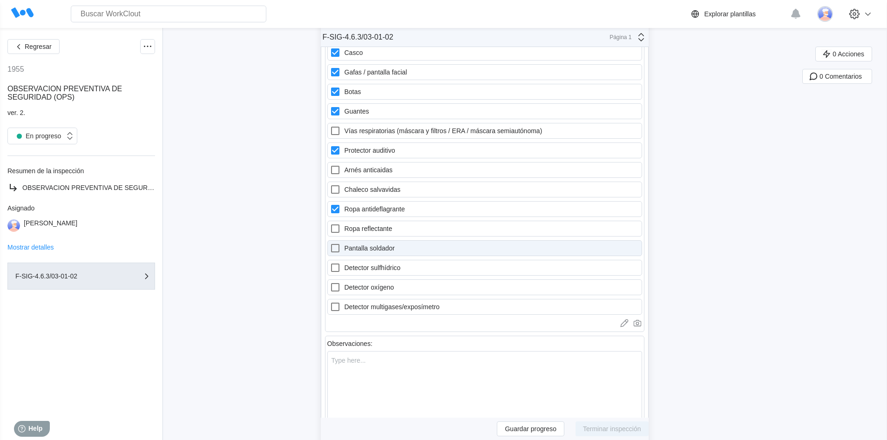
click at [335, 248] on icon at bounding box center [335, 248] width 8 height 8
click at [330, 243] on soldador "Pantalla soldador" at bounding box center [330, 243] width 0 height 0
checkbox soldador "true"
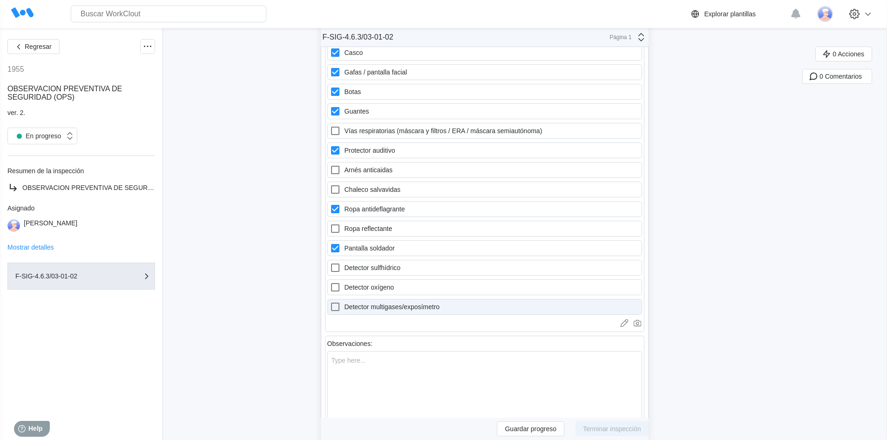
click at [341, 307] on icon at bounding box center [335, 306] width 11 height 11
click at [330, 302] on multigases\/exposímetro "Detector multigases/exposímetro" at bounding box center [330, 301] width 0 height 0
checkbox multigases\/exposímetro "true"
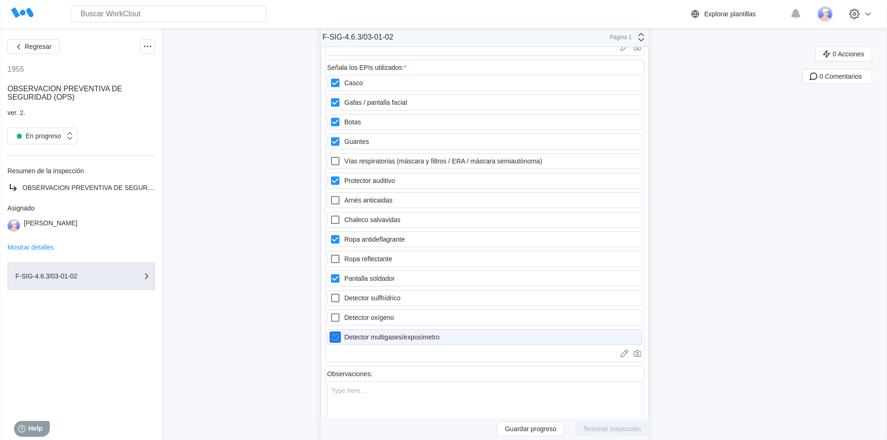
scroll to position [868, 0]
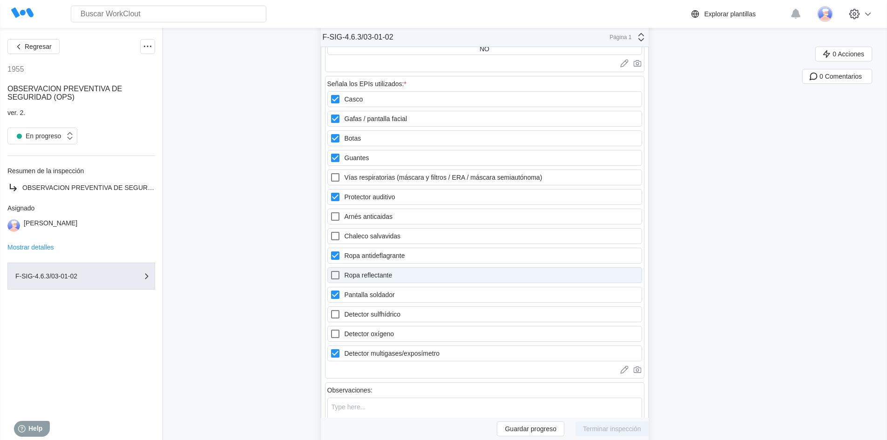
click at [338, 278] on icon at bounding box center [335, 275] width 11 height 11
click at [330, 270] on reflectante "Ropa reflectante" at bounding box center [330, 270] width 0 height 0
checkbox reflectante "true"
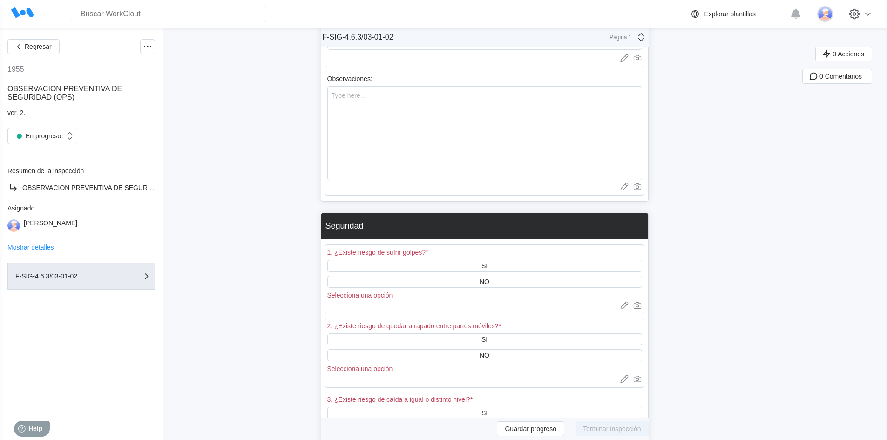
scroll to position [1194, 0]
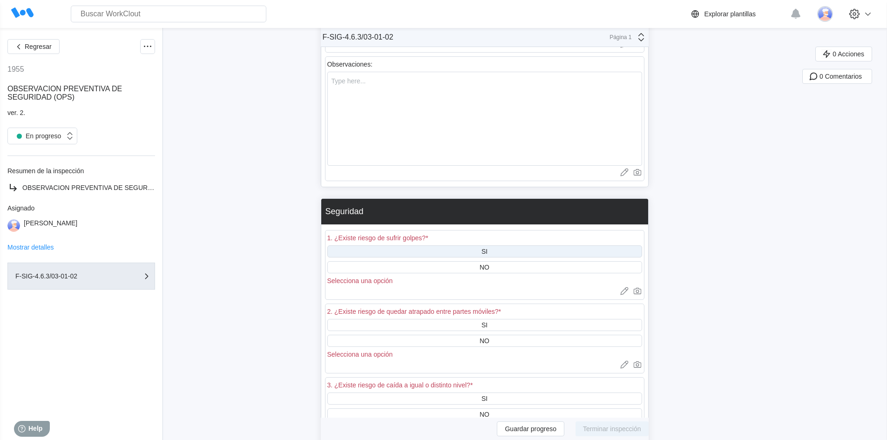
click at [482, 253] on div "SI" at bounding box center [484, 251] width 315 height 12
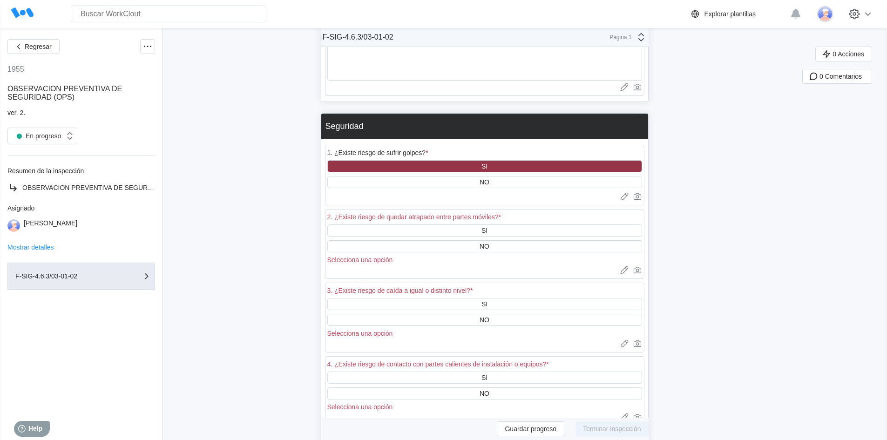
scroll to position [1287, 0]
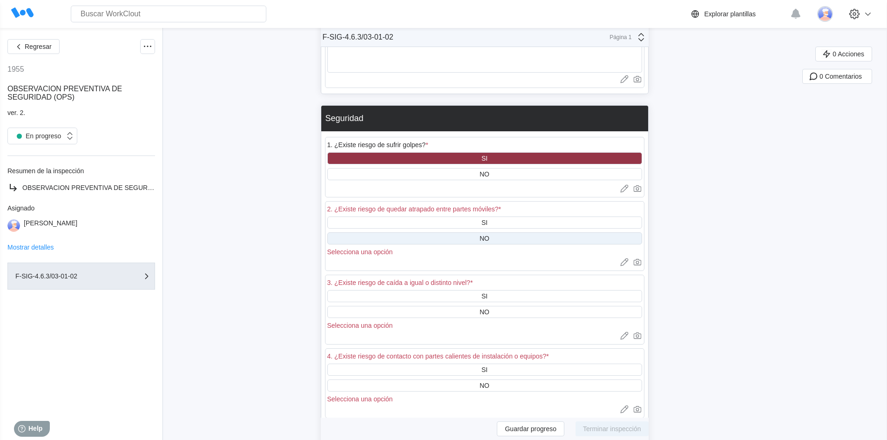
click at [489, 237] on div "NO" at bounding box center [485, 238] width 10 height 7
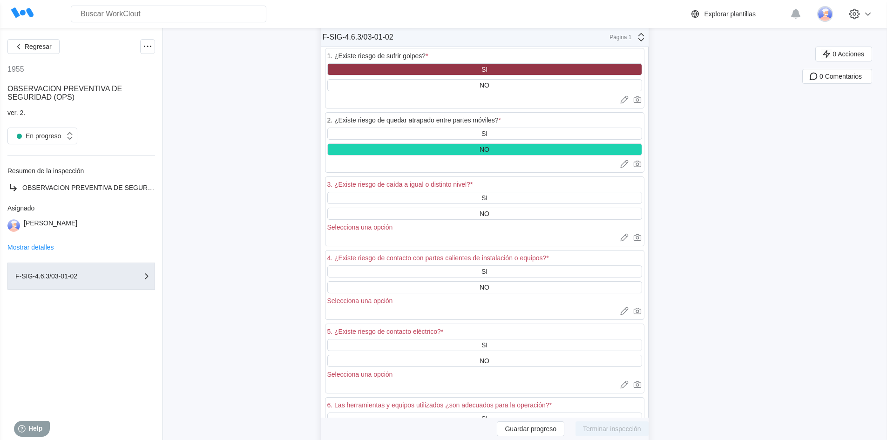
scroll to position [1380, 0]
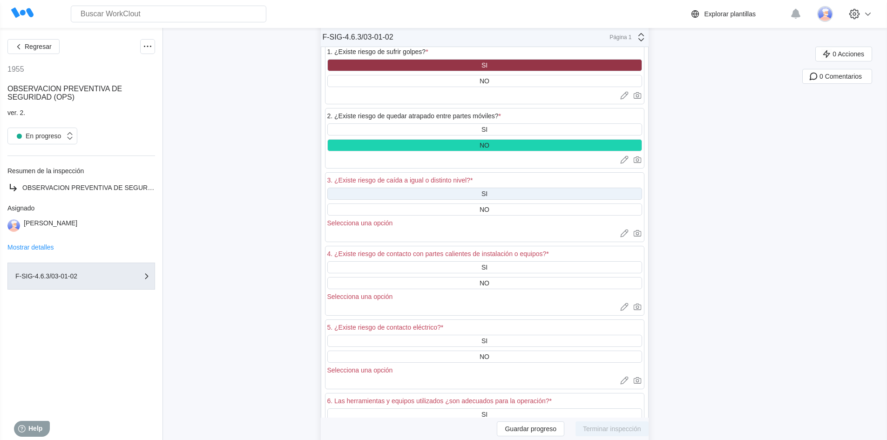
click at [493, 195] on div "SI" at bounding box center [484, 194] width 315 height 12
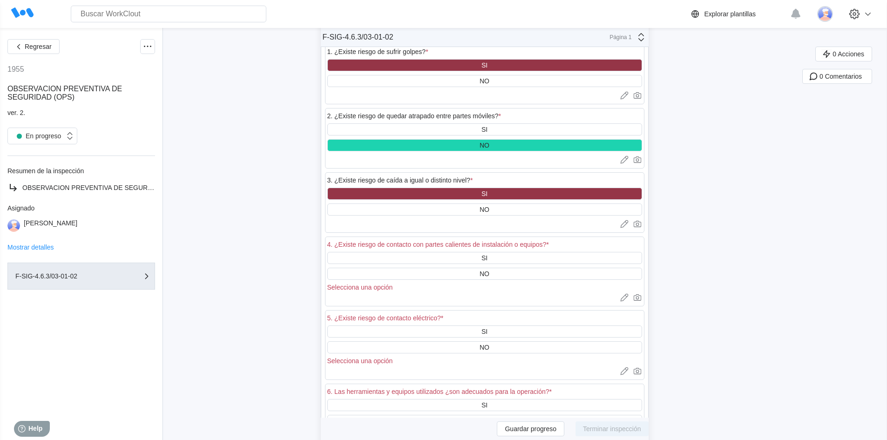
scroll to position [1474, 0]
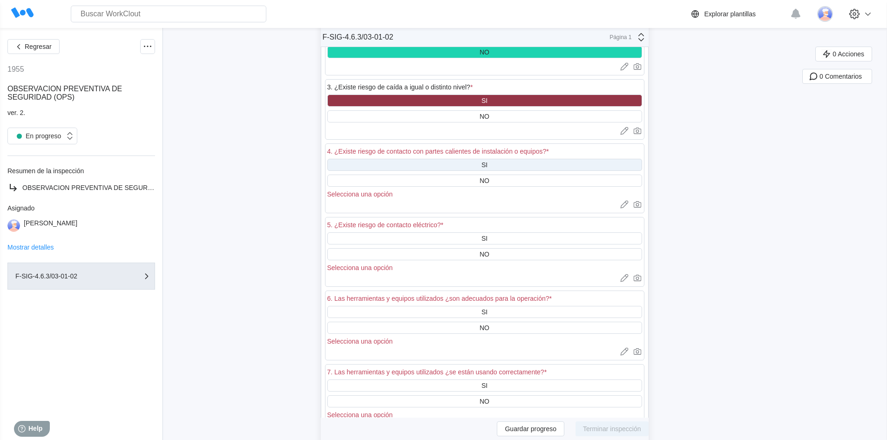
click at [483, 165] on div "SI" at bounding box center [484, 165] width 315 height 12
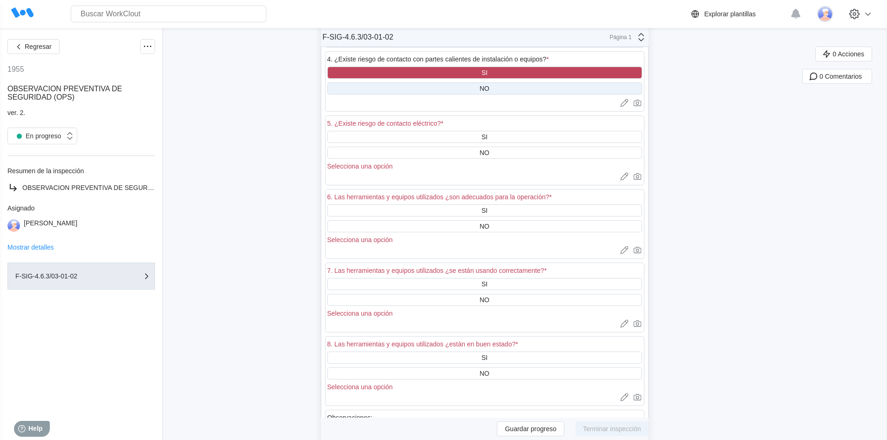
scroll to position [1567, 0]
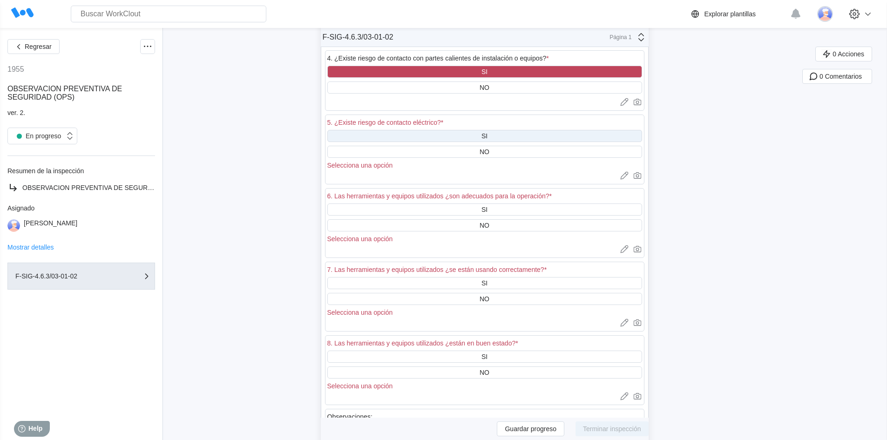
click at [468, 135] on div "SI" at bounding box center [484, 136] width 315 height 12
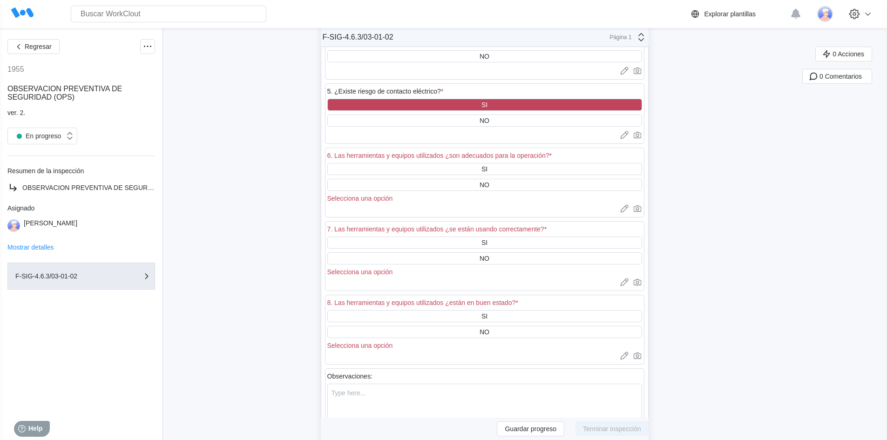
scroll to position [1613, 0]
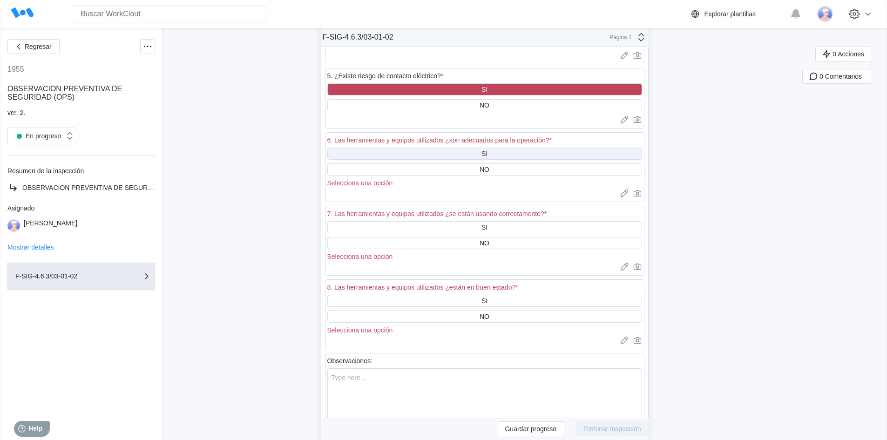
click at [481, 154] on div "SI" at bounding box center [484, 154] width 315 height 12
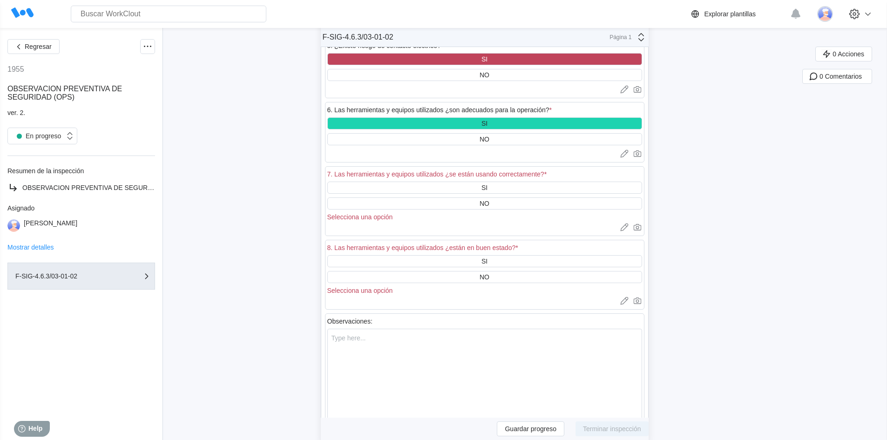
scroll to position [1660, 0]
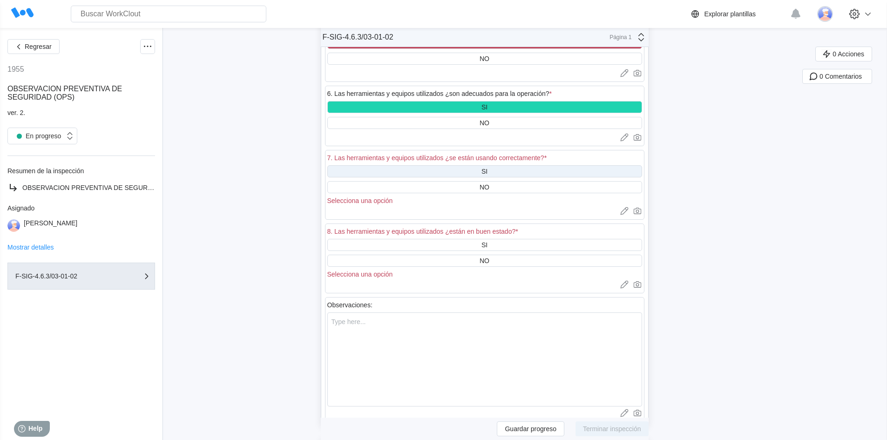
click at [497, 174] on div "SI" at bounding box center [484, 171] width 315 height 12
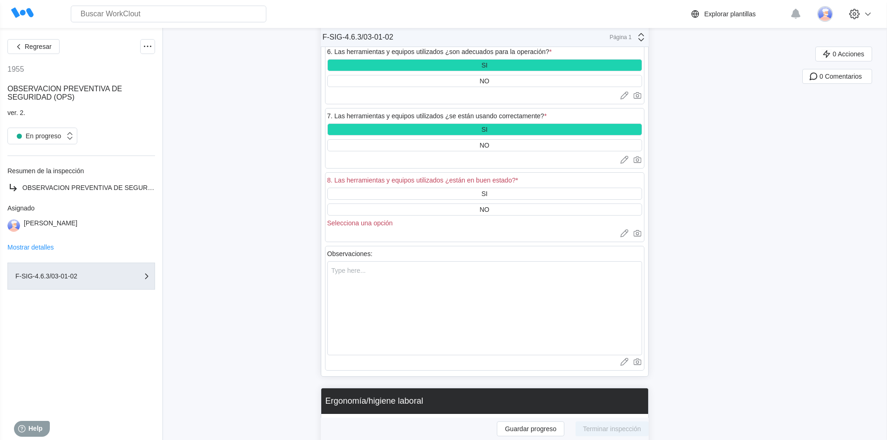
scroll to position [1753, 0]
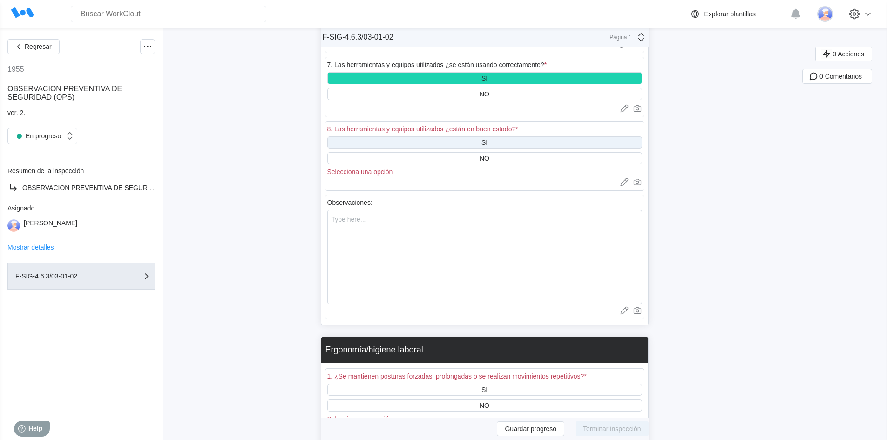
click at [499, 142] on div "SI" at bounding box center [484, 142] width 315 height 12
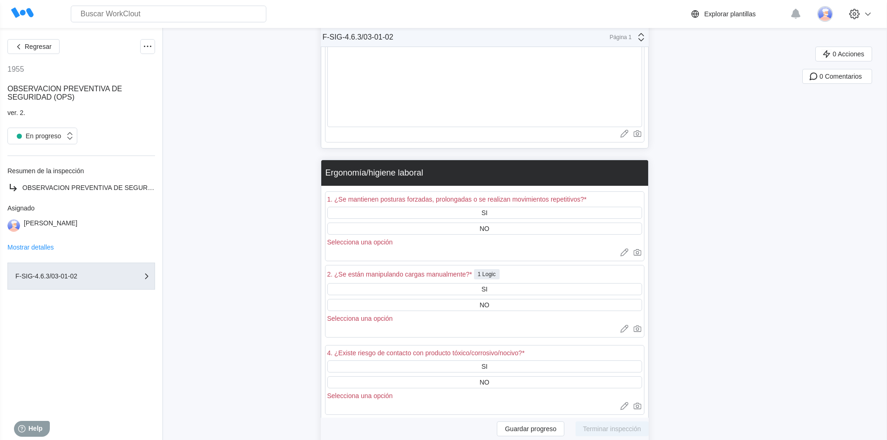
scroll to position [1939, 0]
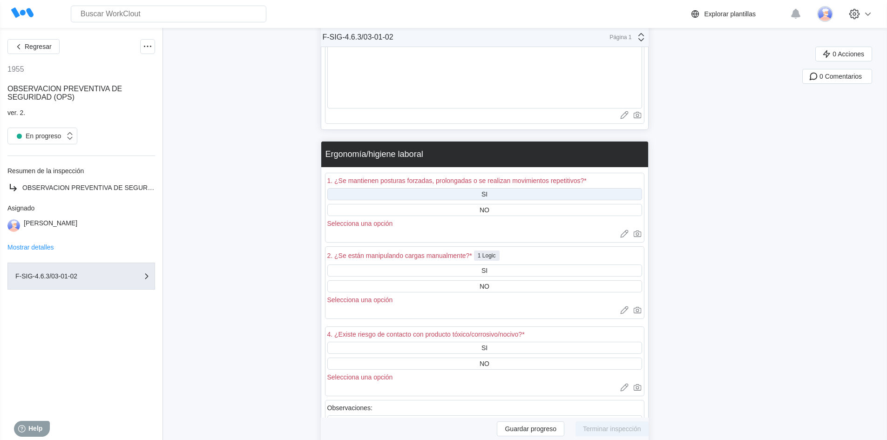
click at [480, 197] on div "SI" at bounding box center [484, 194] width 315 height 12
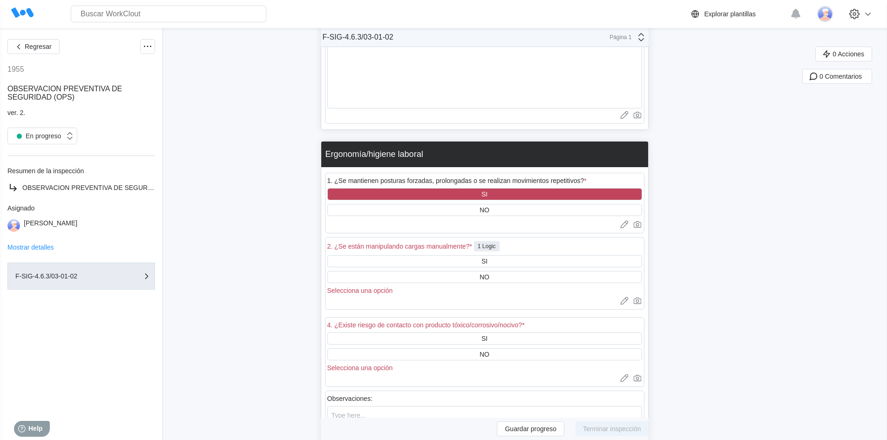
scroll to position [1986, 0]
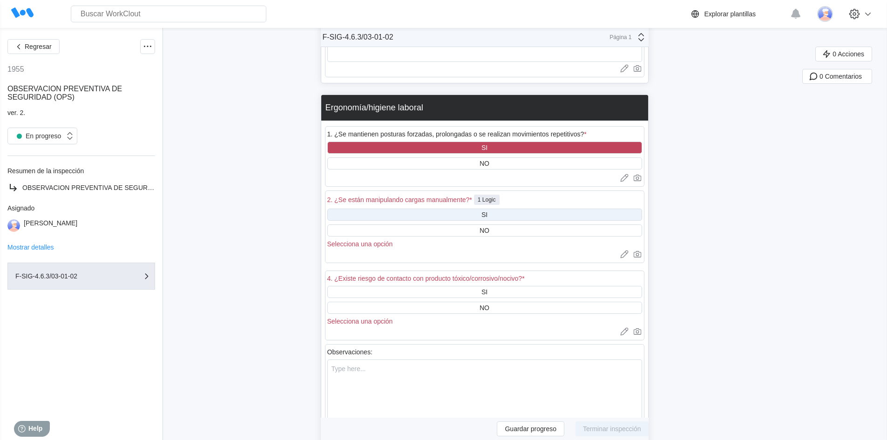
click at [473, 217] on div "SI" at bounding box center [484, 215] width 315 height 12
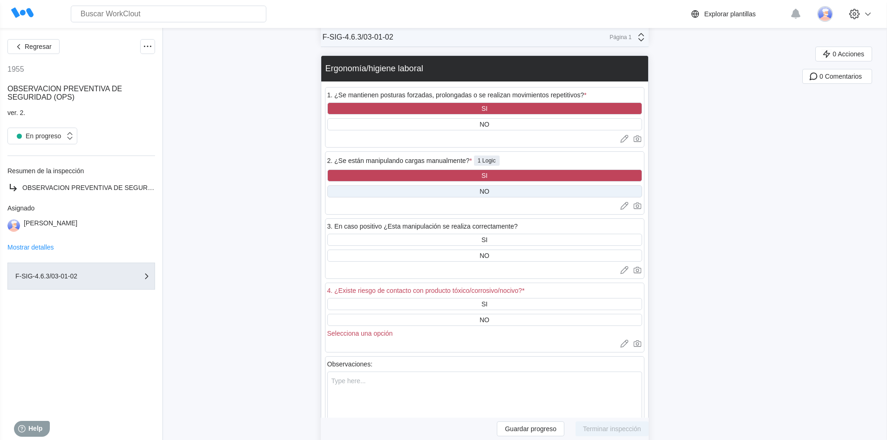
scroll to position [2079, 0]
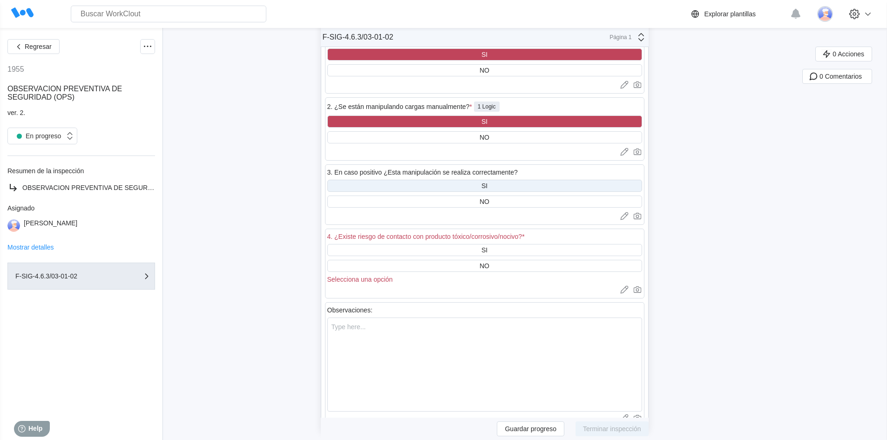
click at [480, 187] on div "SI" at bounding box center [484, 186] width 315 height 12
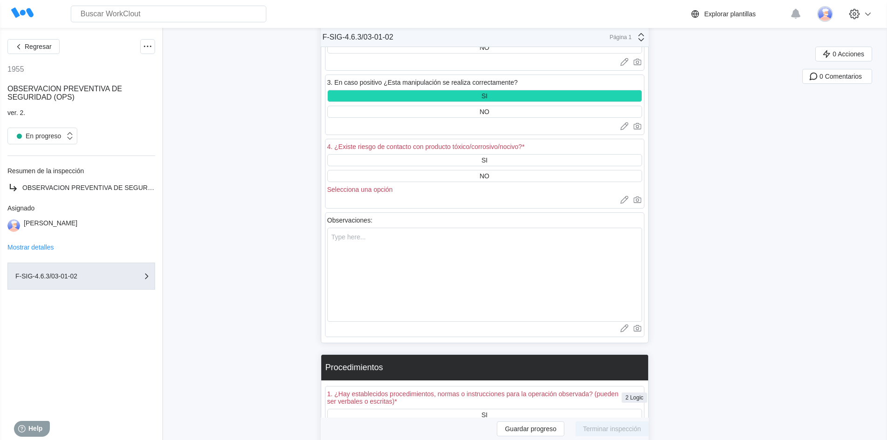
scroll to position [2172, 0]
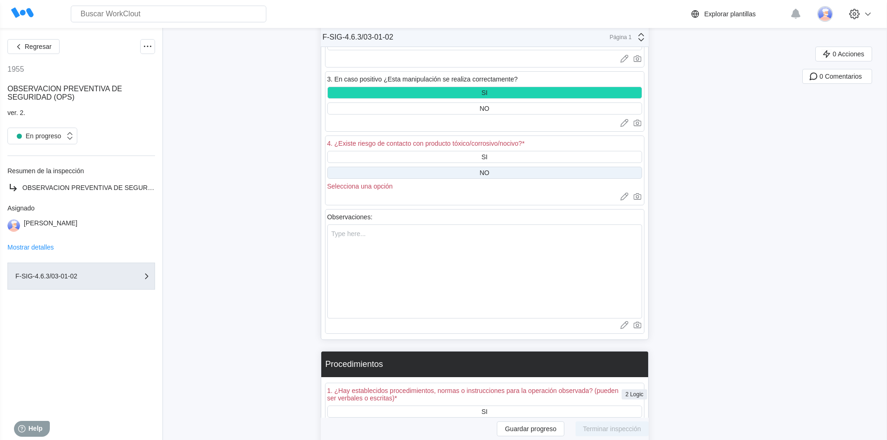
click at [481, 174] on div "NO" at bounding box center [484, 173] width 315 height 12
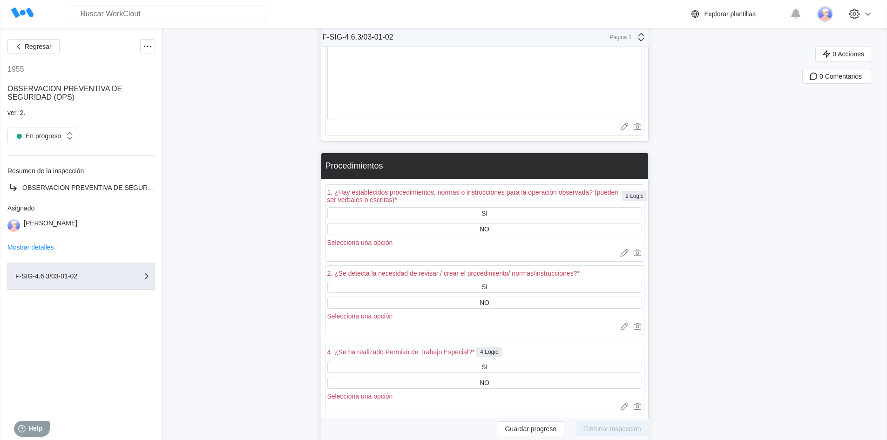
scroll to position [2358, 0]
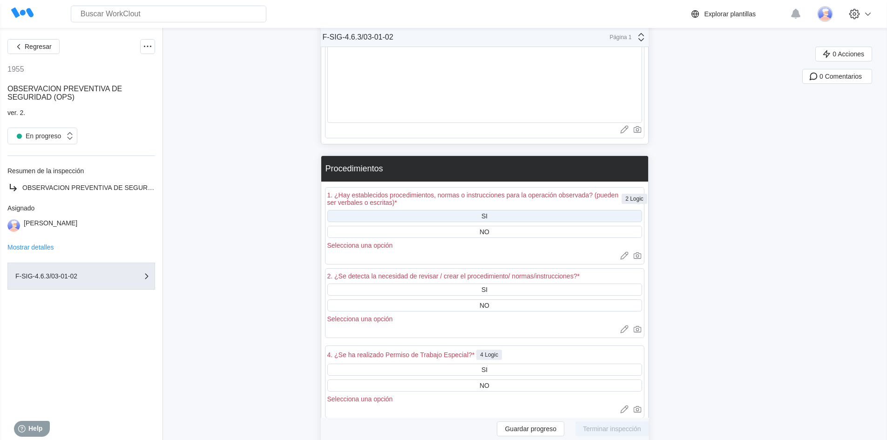
click at [487, 216] on div "SI" at bounding box center [484, 215] width 6 height 7
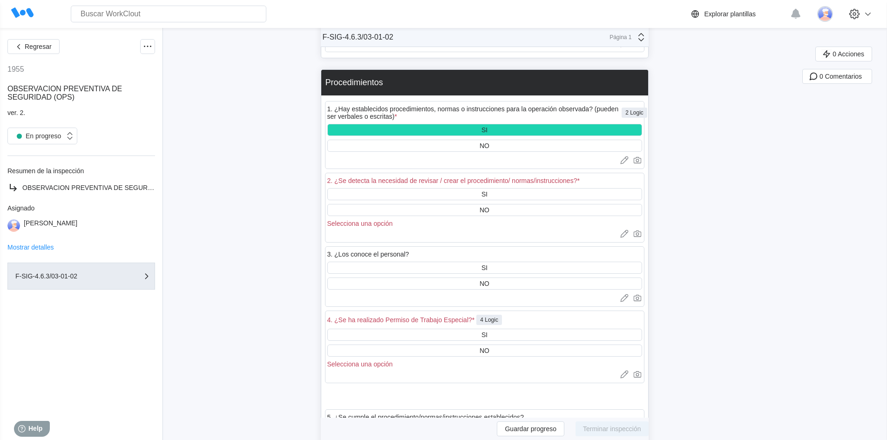
scroll to position [2451, 0]
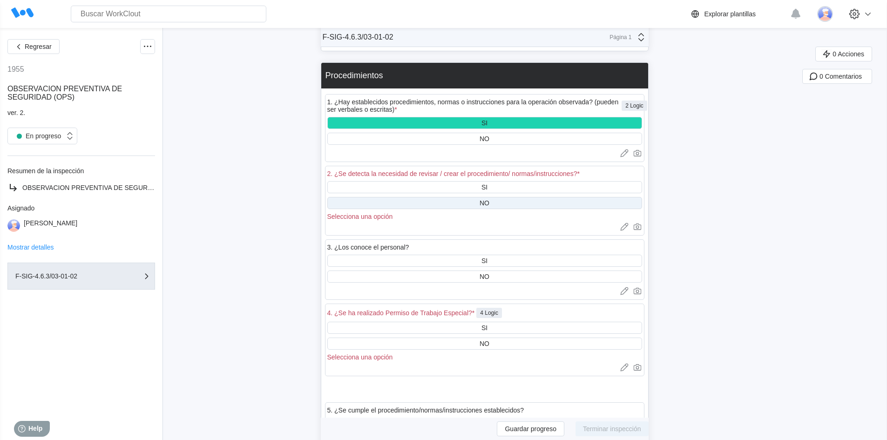
click at [489, 202] on div "NO" at bounding box center [485, 202] width 10 height 7
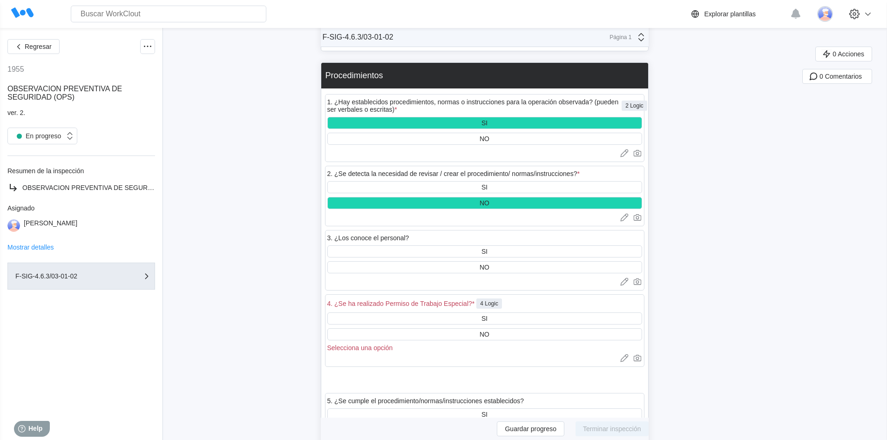
scroll to position [2498, 0]
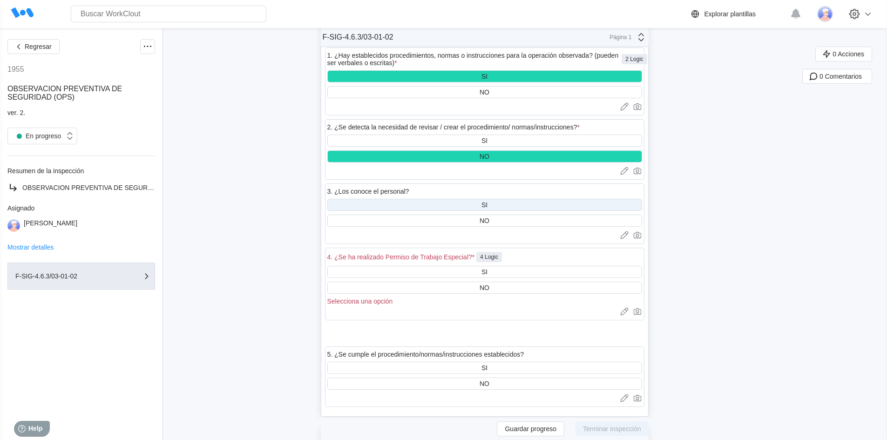
click at [487, 206] on div "SI" at bounding box center [484, 204] width 6 height 7
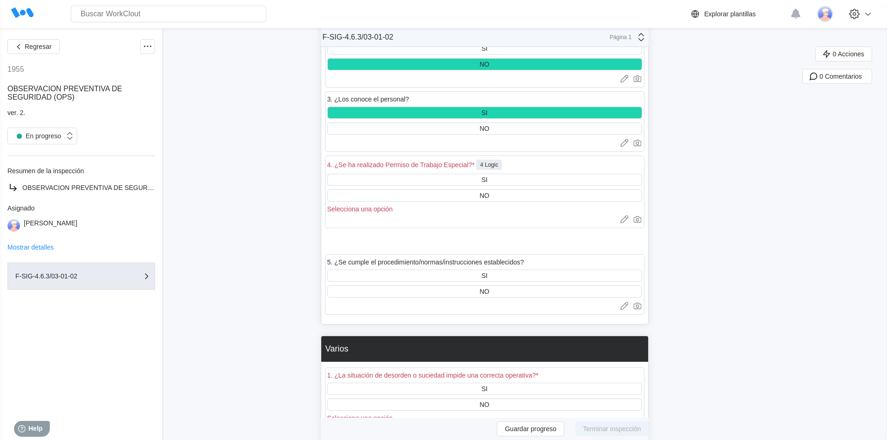
scroll to position [2591, 0]
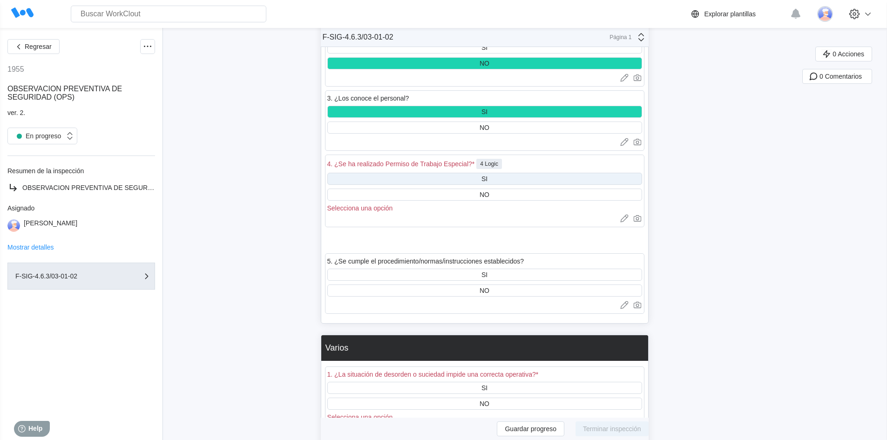
click at [467, 182] on div "SI" at bounding box center [484, 179] width 315 height 12
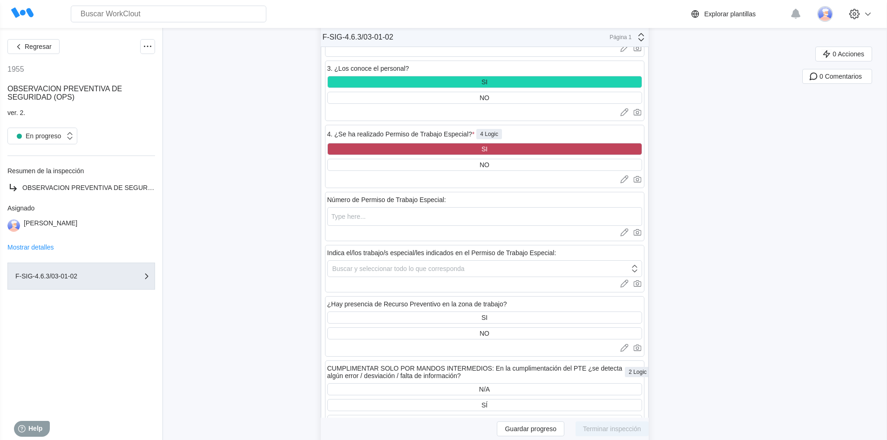
scroll to position [2637, 0]
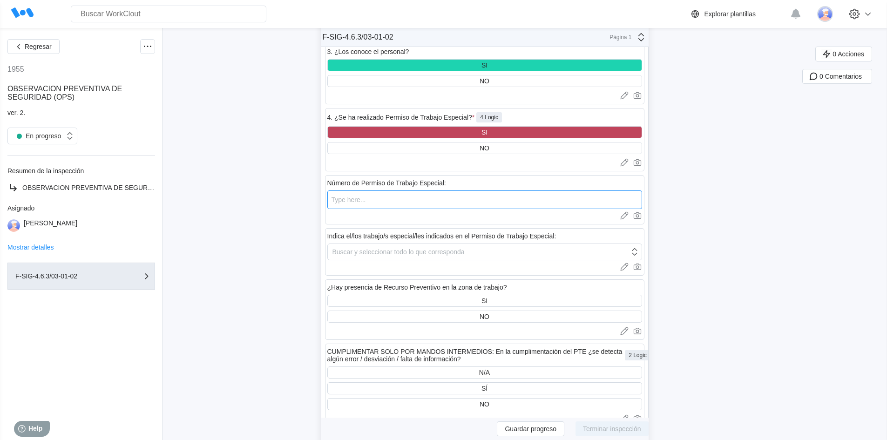
click at [405, 202] on input "text" at bounding box center [484, 199] width 315 height 19
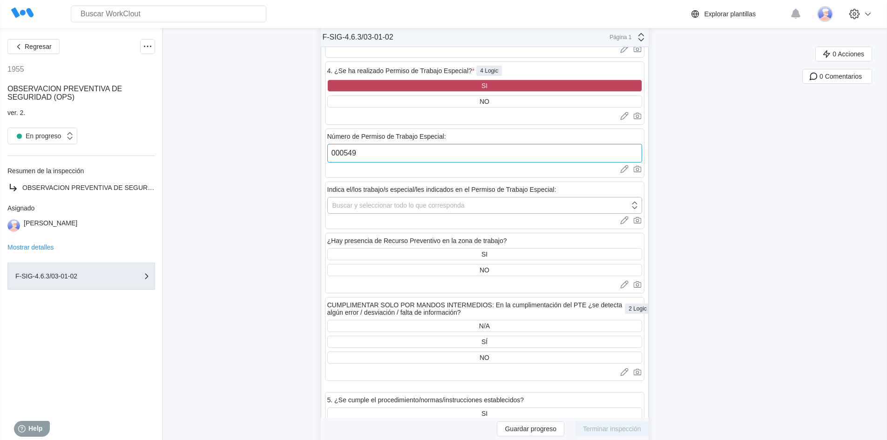
type input "000549"
click at [364, 204] on div "Buscar y seleccionar todo lo que corresponda" at bounding box center [398, 205] width 132 height 7
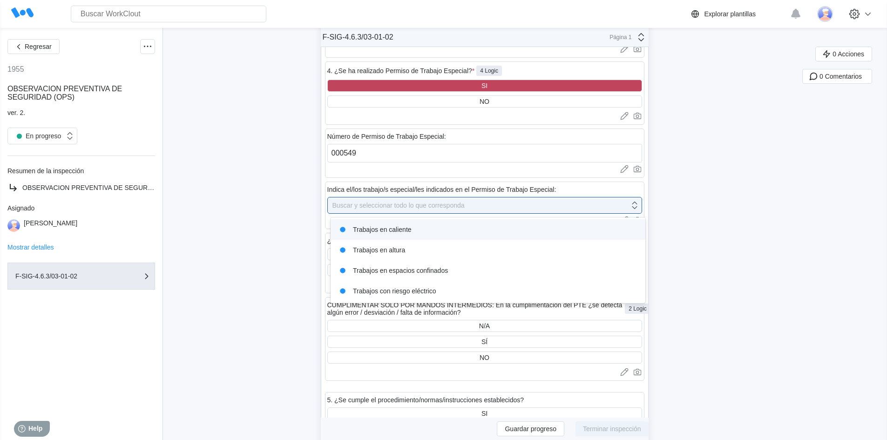
click at [370, 226] on div "Trabajos en caliente" at bounding box center [488, 229] width 304 height 13
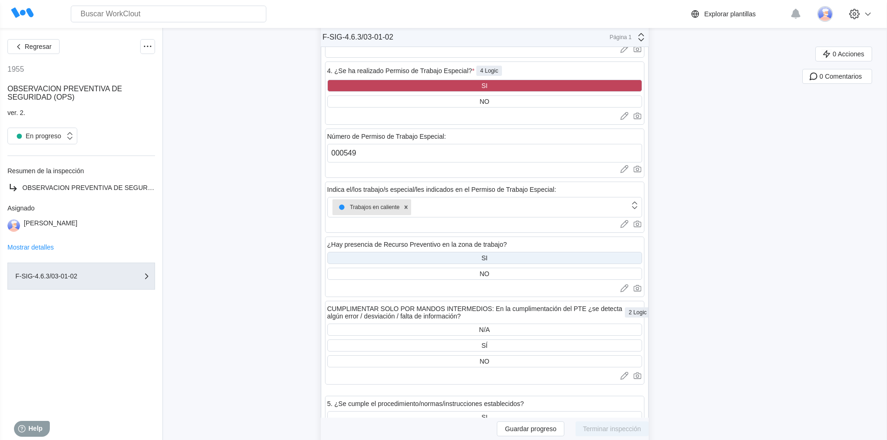
click at [466, 258] on div "SI" at bounding box center [484, 258] width 315 height 12
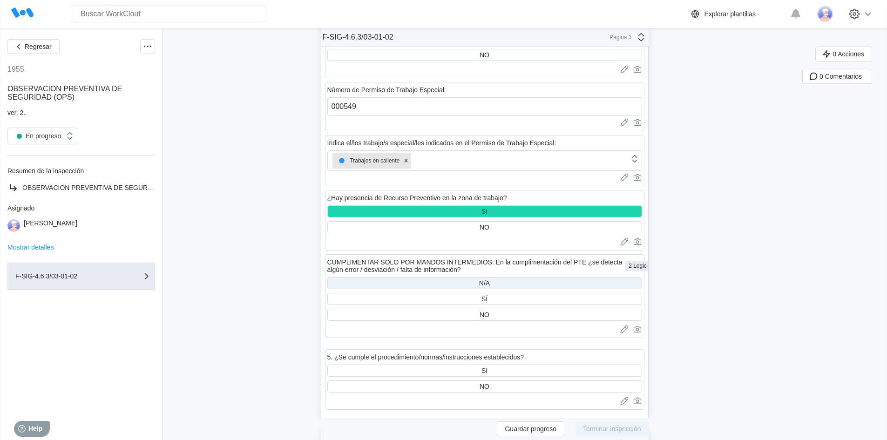
scroll to position [2777, 0]
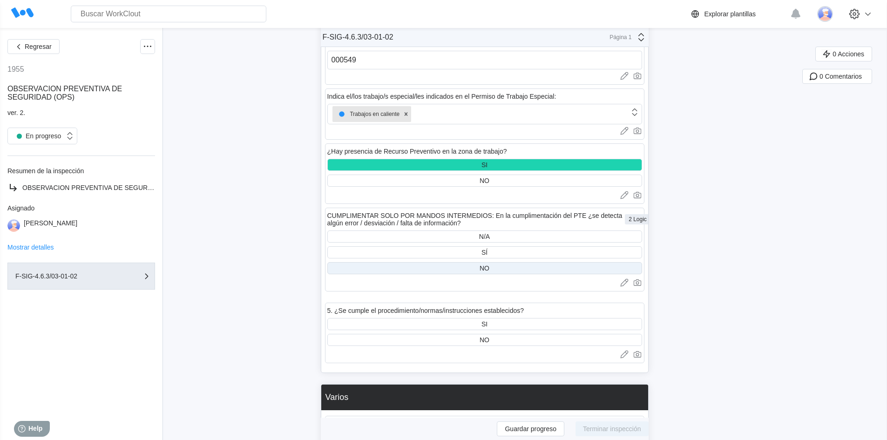
click at [493, 270] on div "NO" at bounding box center [484, 268] width 315 height 12
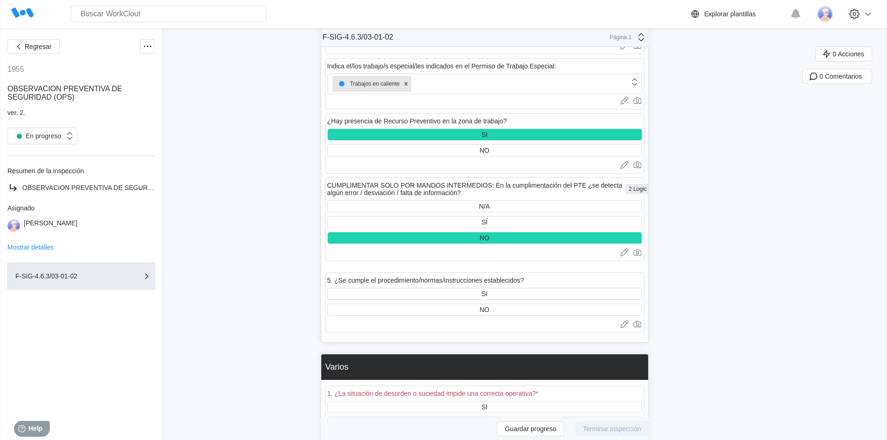
scroll to position [2824, 0]
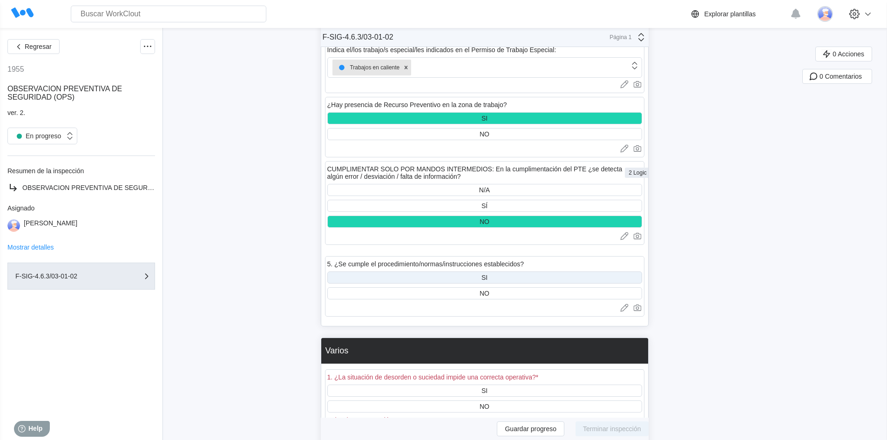
click at [494, 278] on div "SI" at bounding box center [484, 277] width 315 height 12
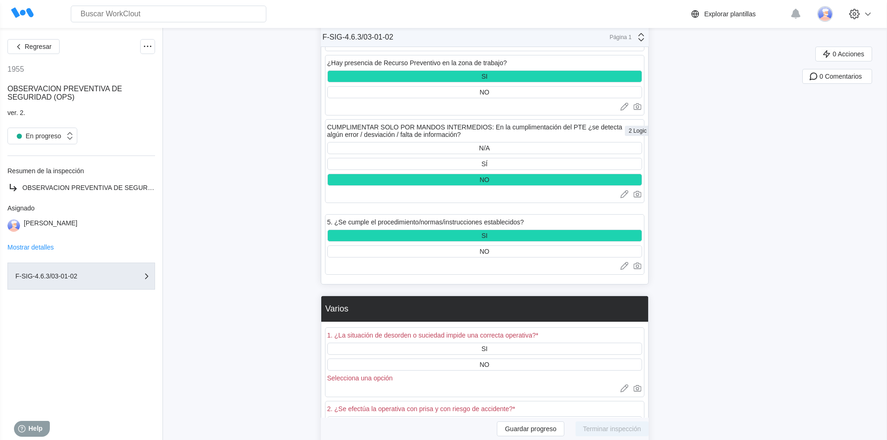
scroll to position [2917, 0]
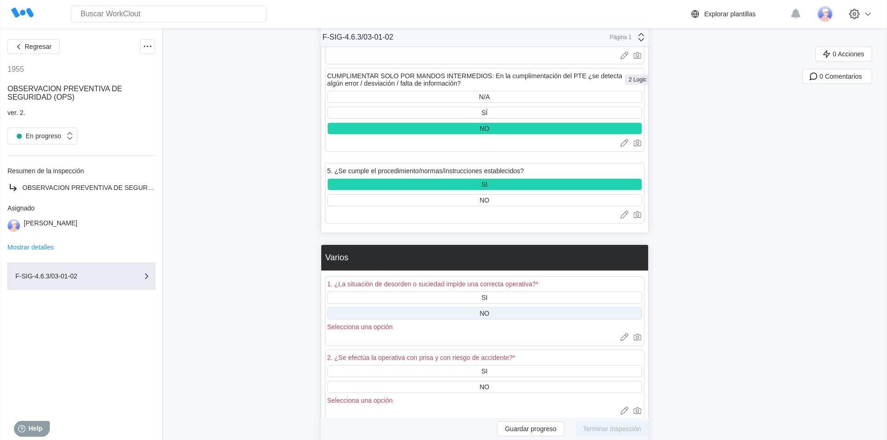
click at [497, 312] on div "NO" at bounding box center [484, 313] width 315 height 12
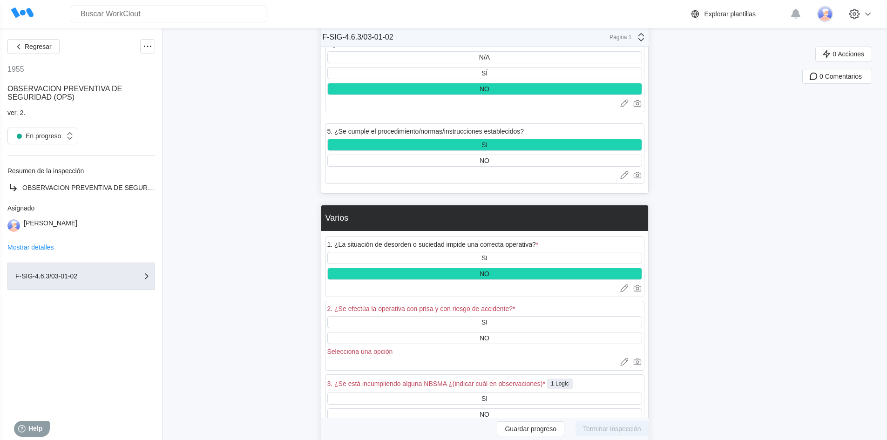
scroll to position [3010, 0]
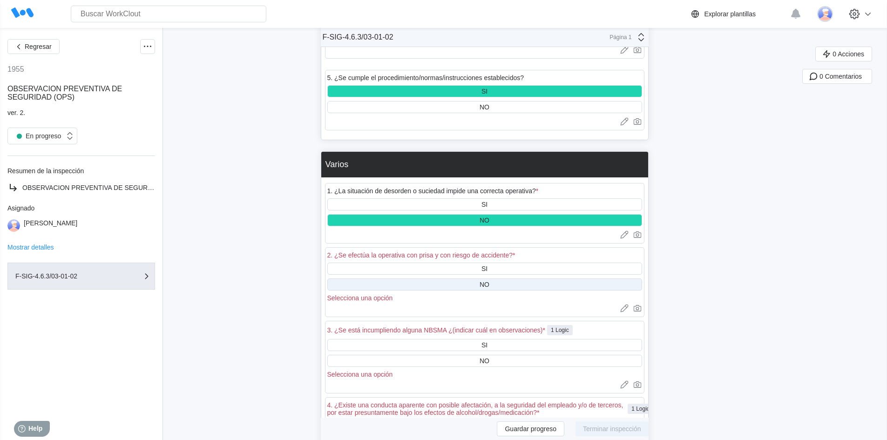
click at [489, 286] on div "NO" at bounding box center [485, 284] width 10 height 7
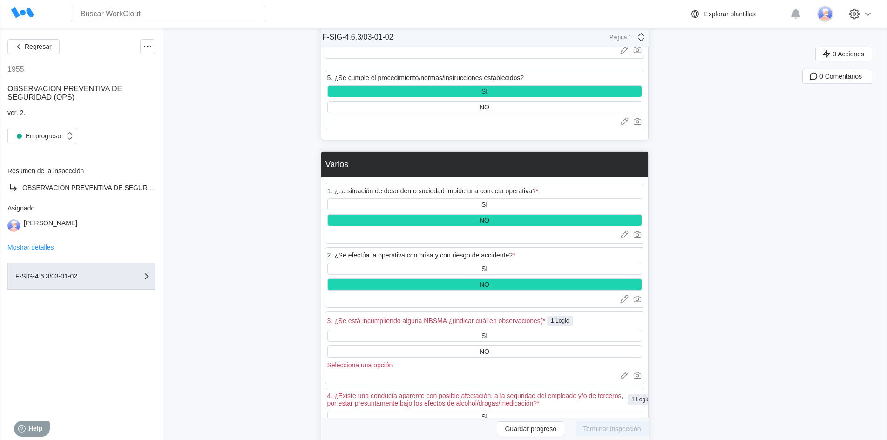
scroll to position [3103, 0]
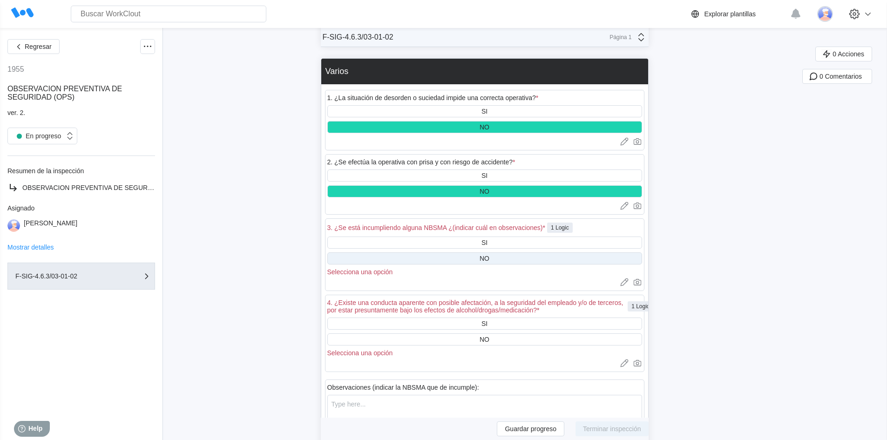
click at [481, 261] on div "NO" at bounding box center [484, 258] width 315 height 12
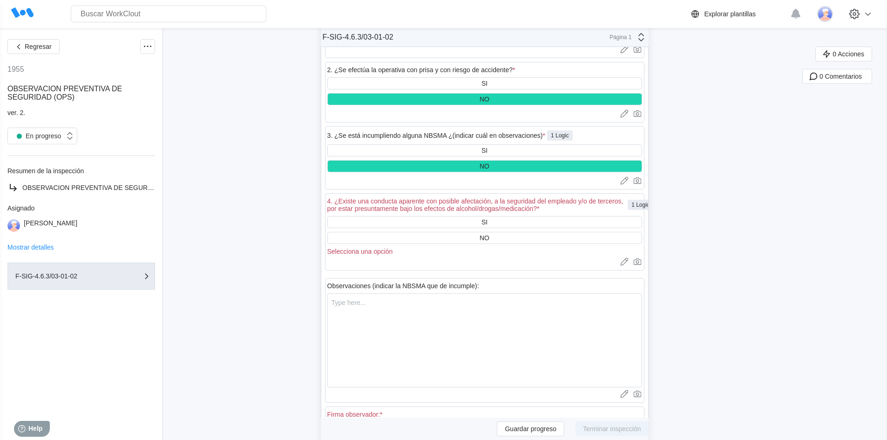
scroll to position [3196, 0]
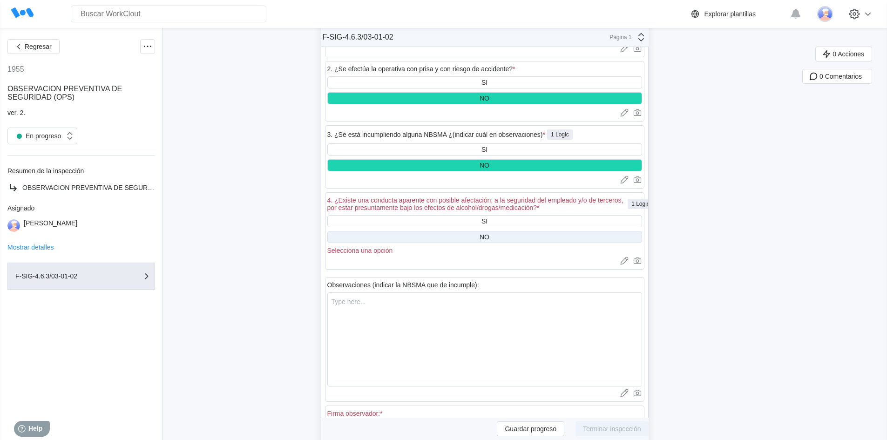
click at [489, 239] on div "NO" at bounding box center [485, 236] width 10 height 7
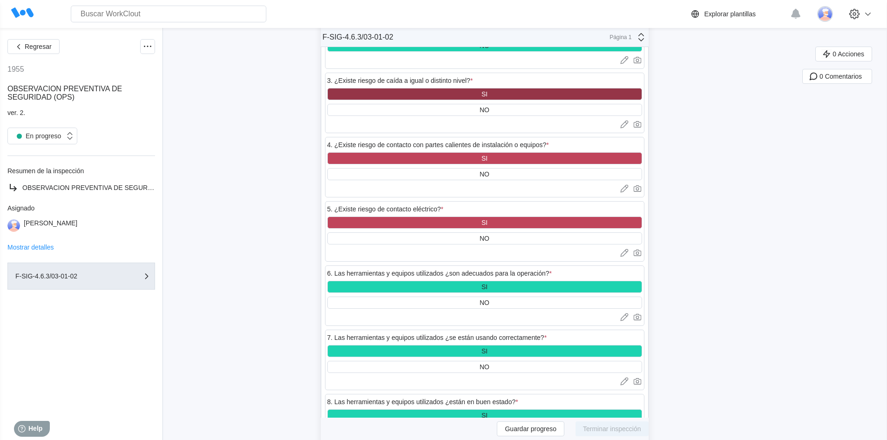
scroll to position [1433, 0]
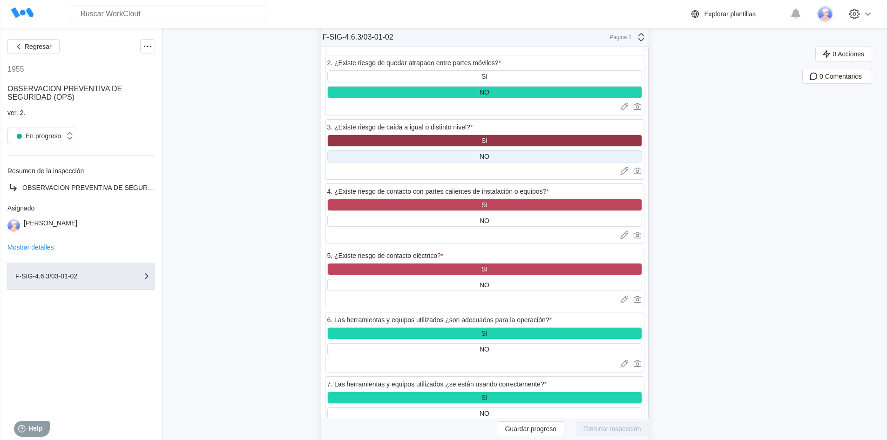
click at [496, 159] on div "NO" at bounding box center [484, 156] width 315 height 12
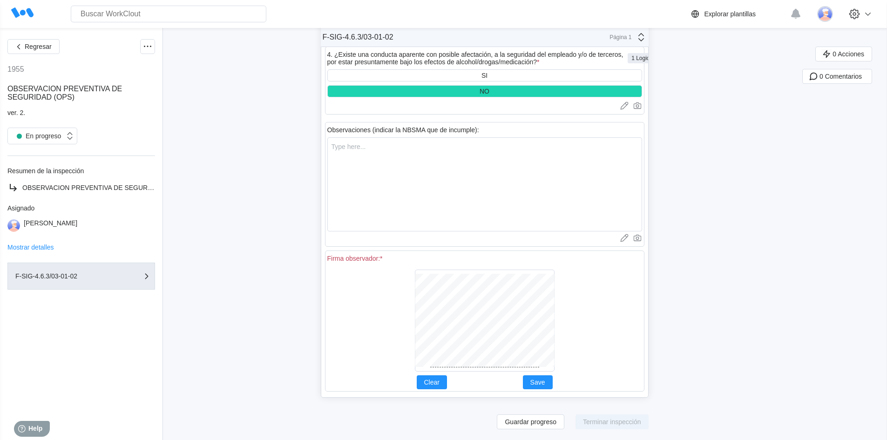
scroll to position [3342, 0]
click at [542, 383] on span "Save" at bounding box center [537, 382] width 15 height 7
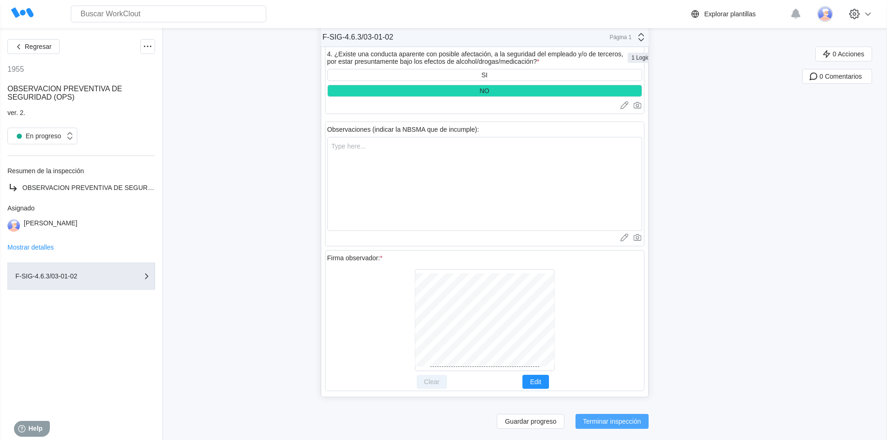
click at [623, 422] on span "Terminar inspección" at bounding box center [612, 421] width 58 height 7
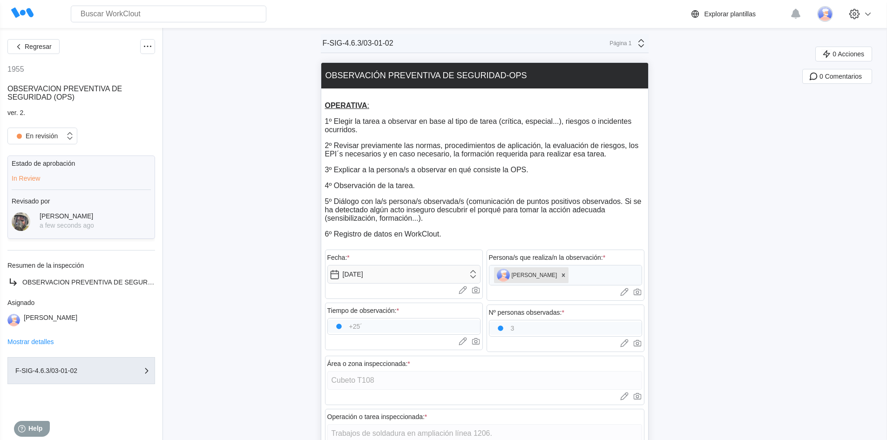
scroll to position [0, 0]
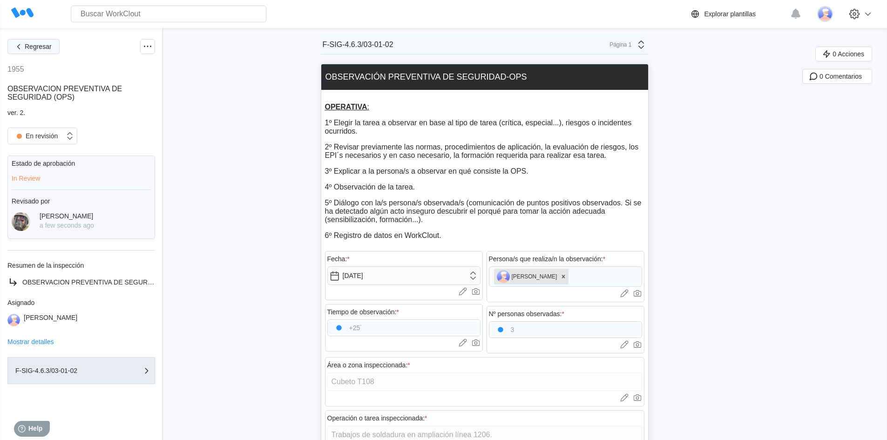
click at [48, 48] on span "Regresar" at bounding box center [38, 46] width 27 height 7
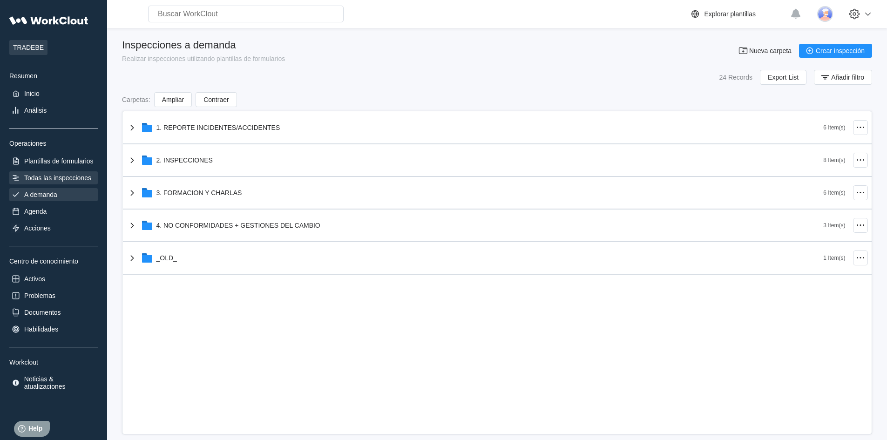
click at [51, 177] on div "Todas las inspecciones" at bounding box center [57, 177] width 67 height 7
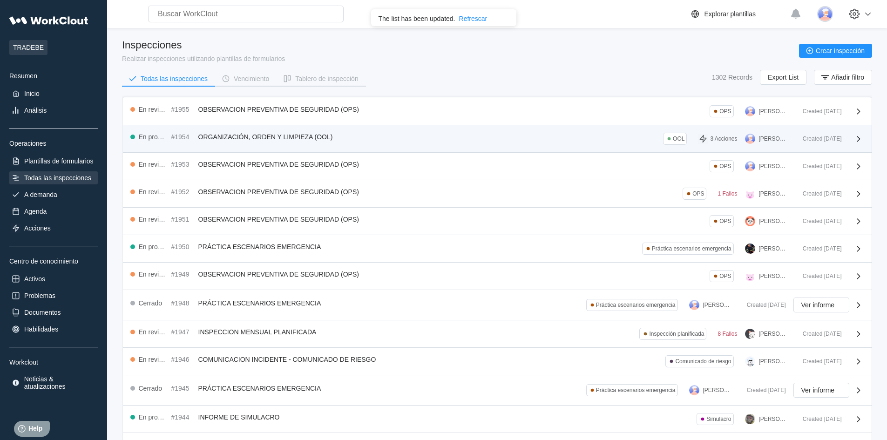
click at [497, 142] on div "En progreso #1954 ORGANIZACIÓN, ORDEN Y LIMPIEZA (OOL) OOL 3 Acciones [PERSON_N…" at bounding box center [462, 139] width 665 height 12
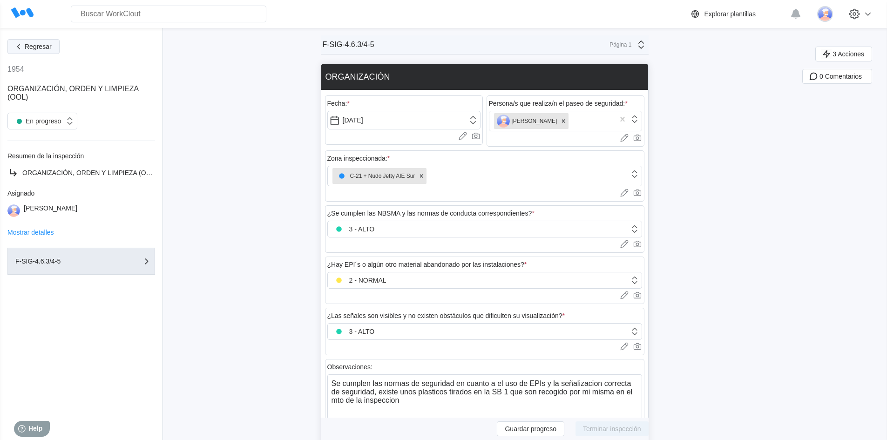
click at [34, 46] on span "Regresar" at bounding box center [38, 46] width 27 height 7
